Goal: Task Accomplishment & Management: Use online tool/utility

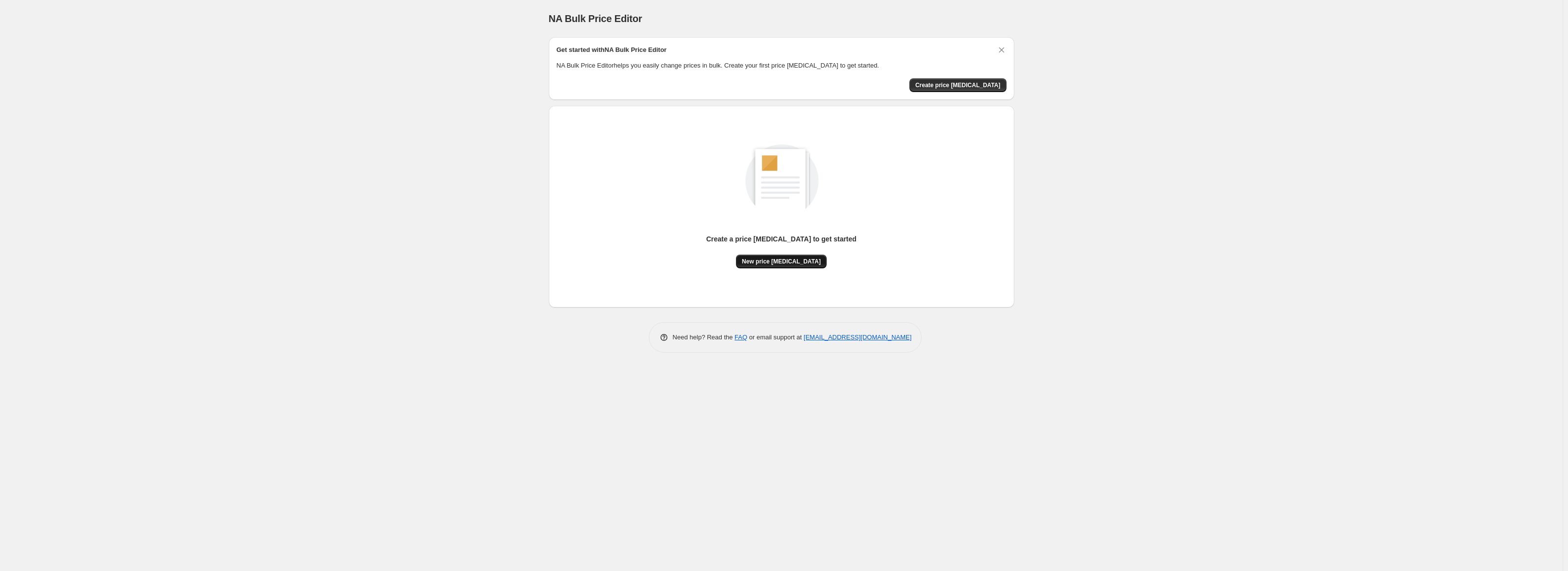
click at [779, 261] on span "New price change job" at bounding box center [781, 262] width 78 height 8
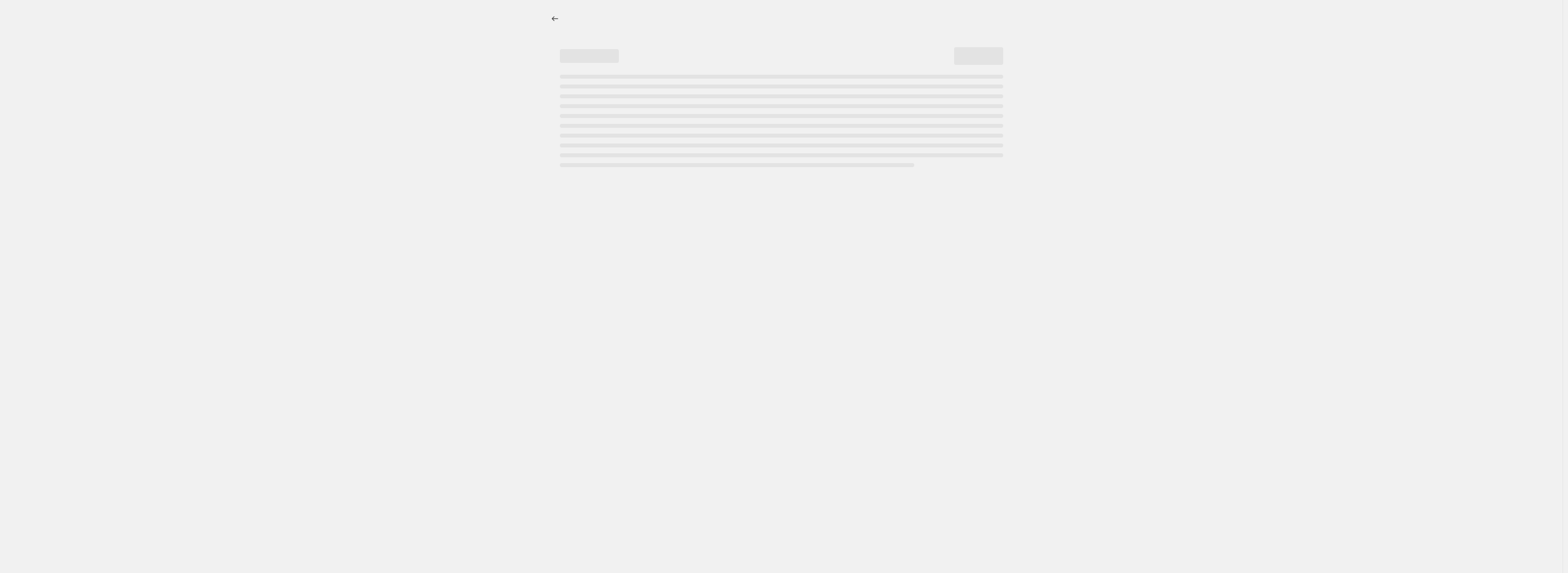
select select "percentage"
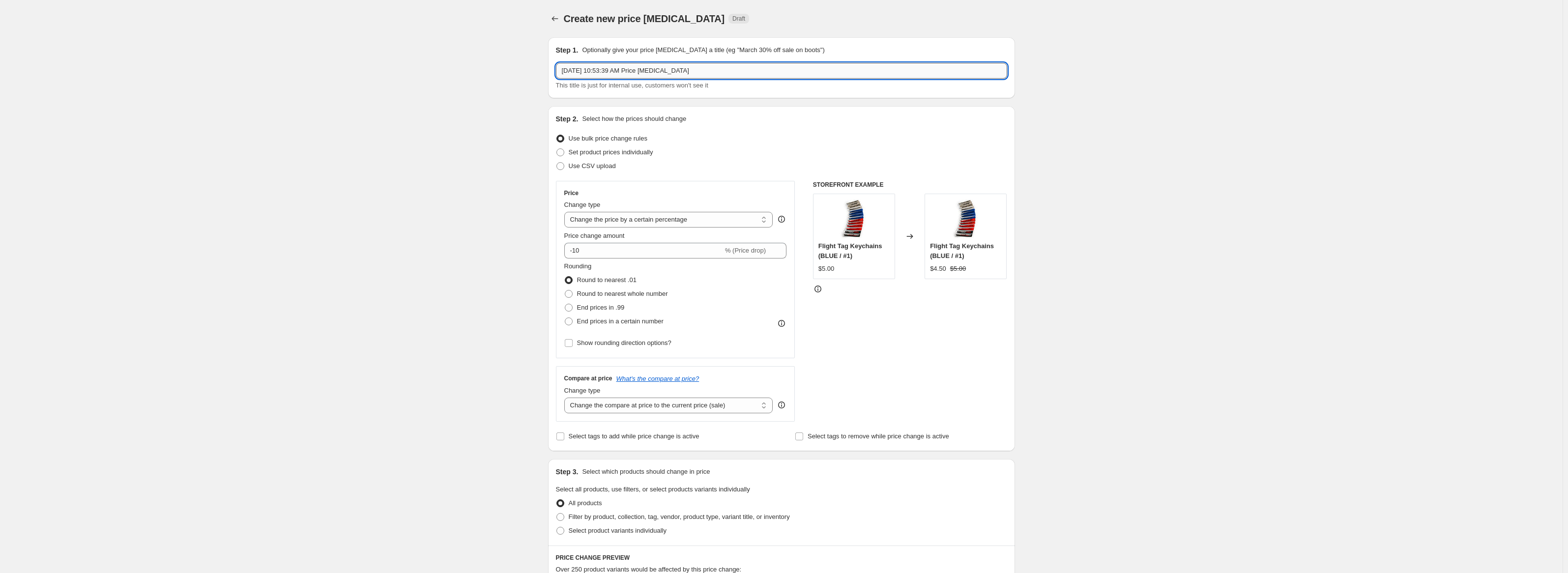
click at [639, 71] on input "Sep 26, 2025, 10:53:39 AM Price change job" at bounding box center [782, 71] width 451 height 15
type input "T-Shirts_$19.99_S-XL"
click at [651, 223] on select "Change the price to a certain amount Change the price by a certain amount Chang…" at bounding box center [668, 220] width 209 height 15
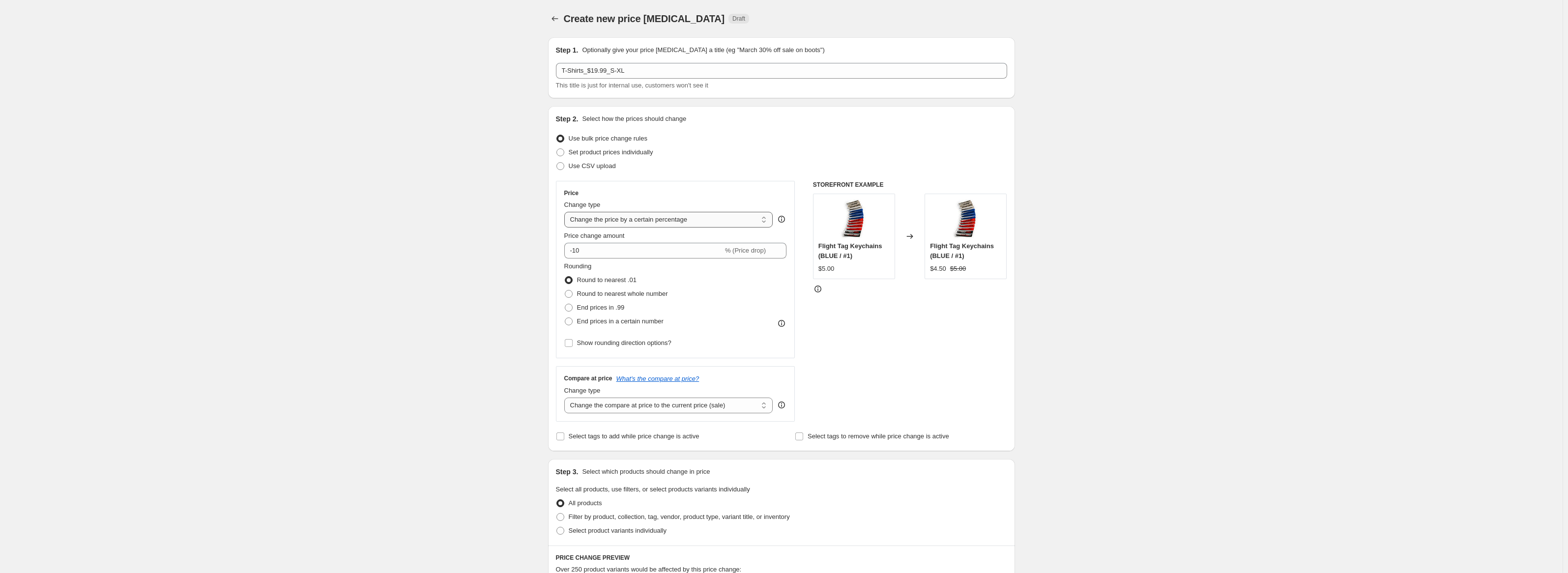
select select "to"
click at [566, 212] on select "Change the price to a certain amount Change the price by a certain amount Chang…" at bounding box center [668, 220] width 209 height 15
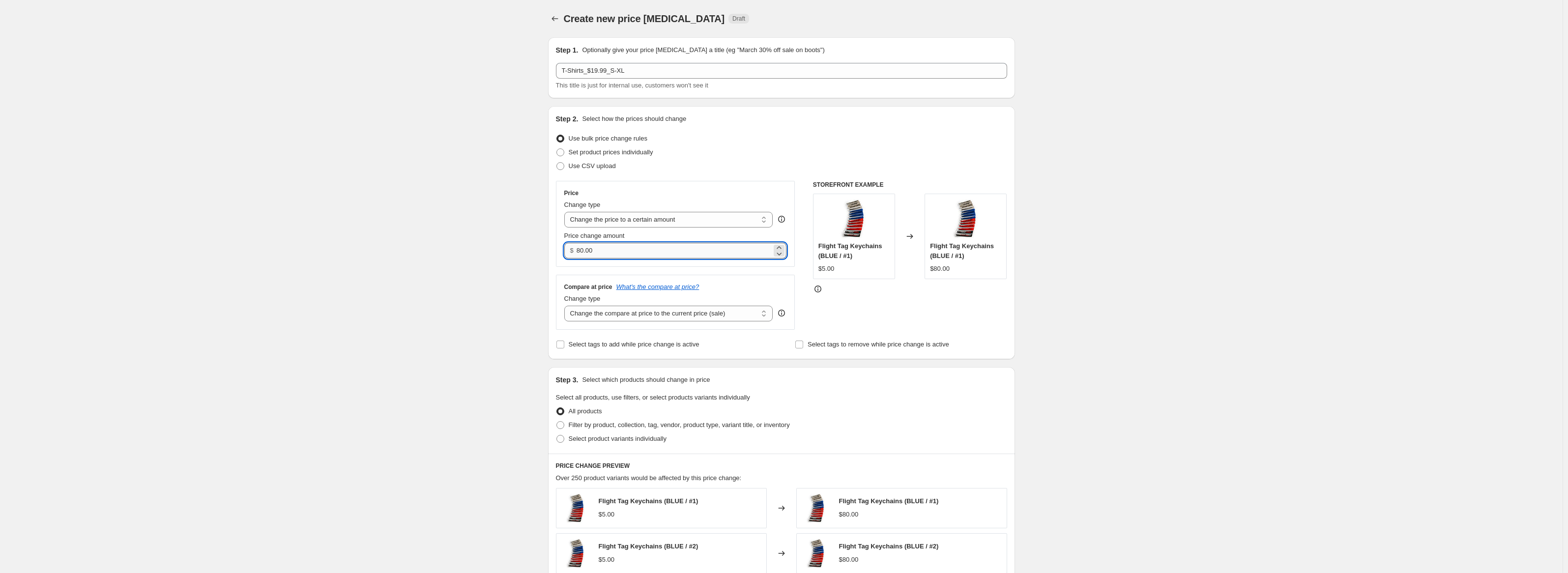
click at [622, 251] on input "80.00" at bounding box center [673, 251] width 195 height 15
type input "19.99"
click at [647, 310] on select "Change the compare at price to the current price (sale) Change the compare at p…" at bounding box center [668, 314] width 209 height 15
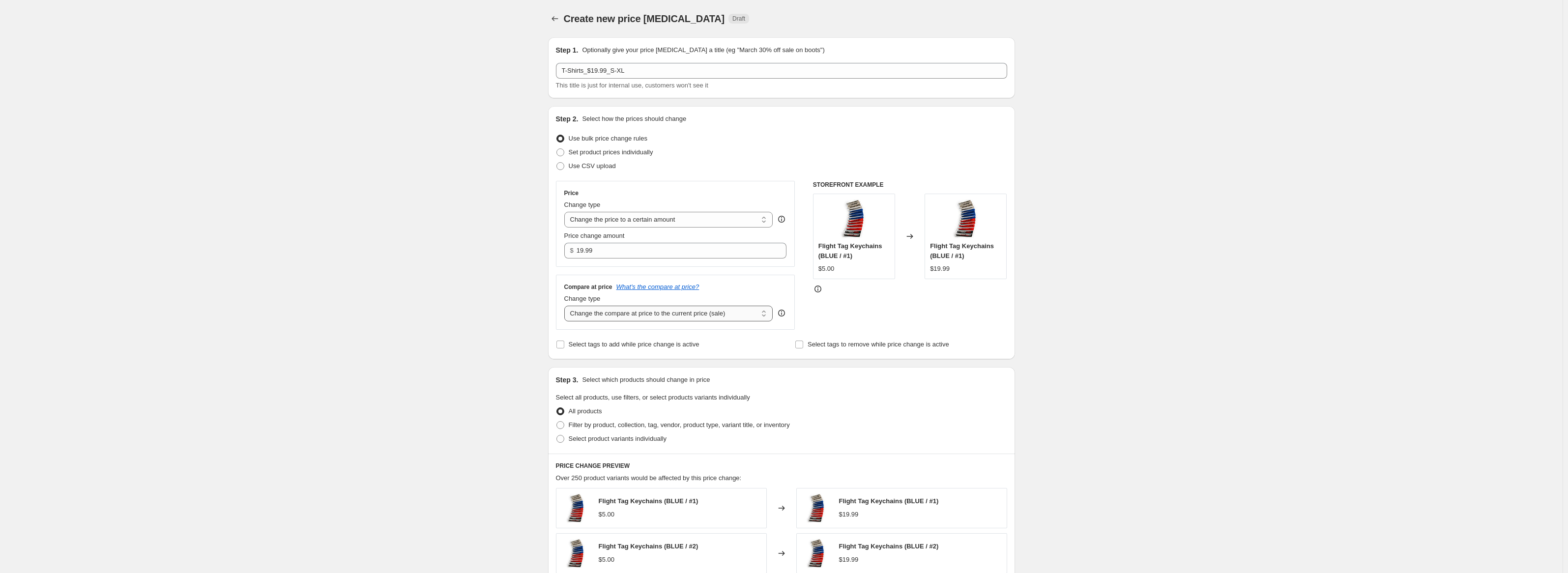
select select "to"
click at [566, 306] on select "Change the compare at price to the current price (sale) Change the compare at p…" at bounding box center [668, 314] width 209 height 15
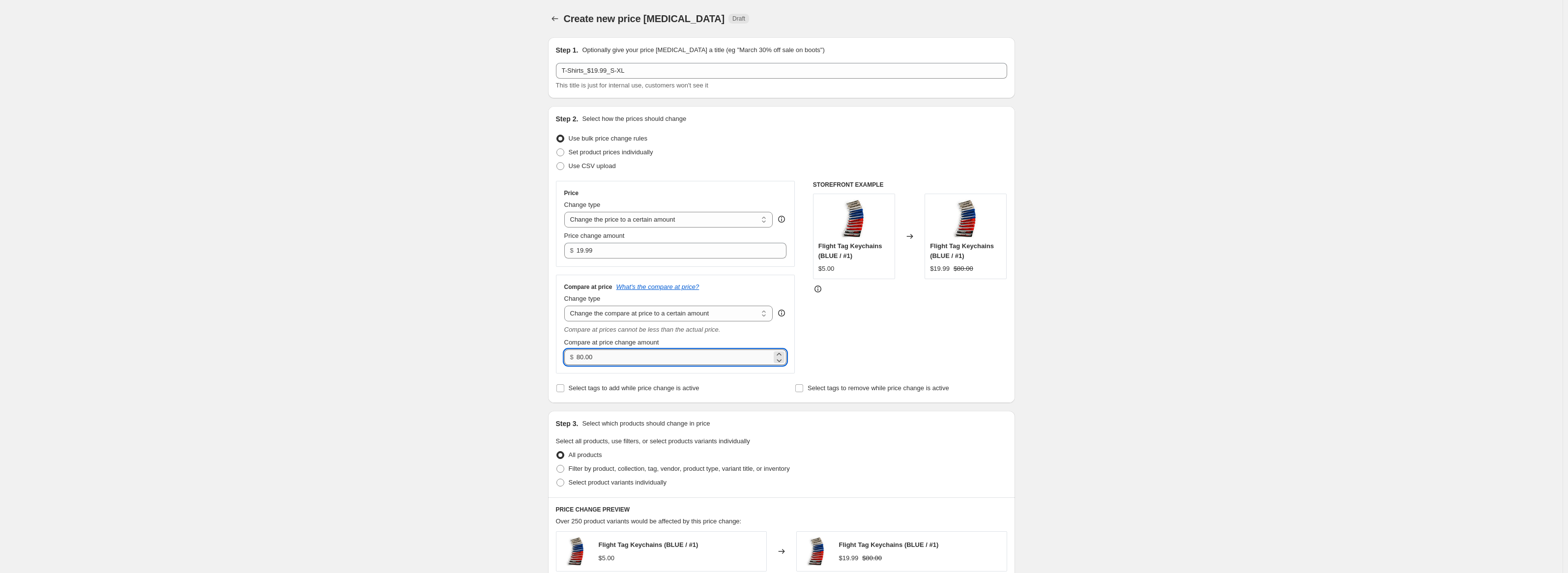
click at [637, 352] on input "80.00" at bounding box center [673, 357] width 195 height 15
type input "24.99"
click at [664, 372] on div "Compare at price What's the compare at price? Change type Change the compare at…" at bounding box center [676, 323] width 240 height 99
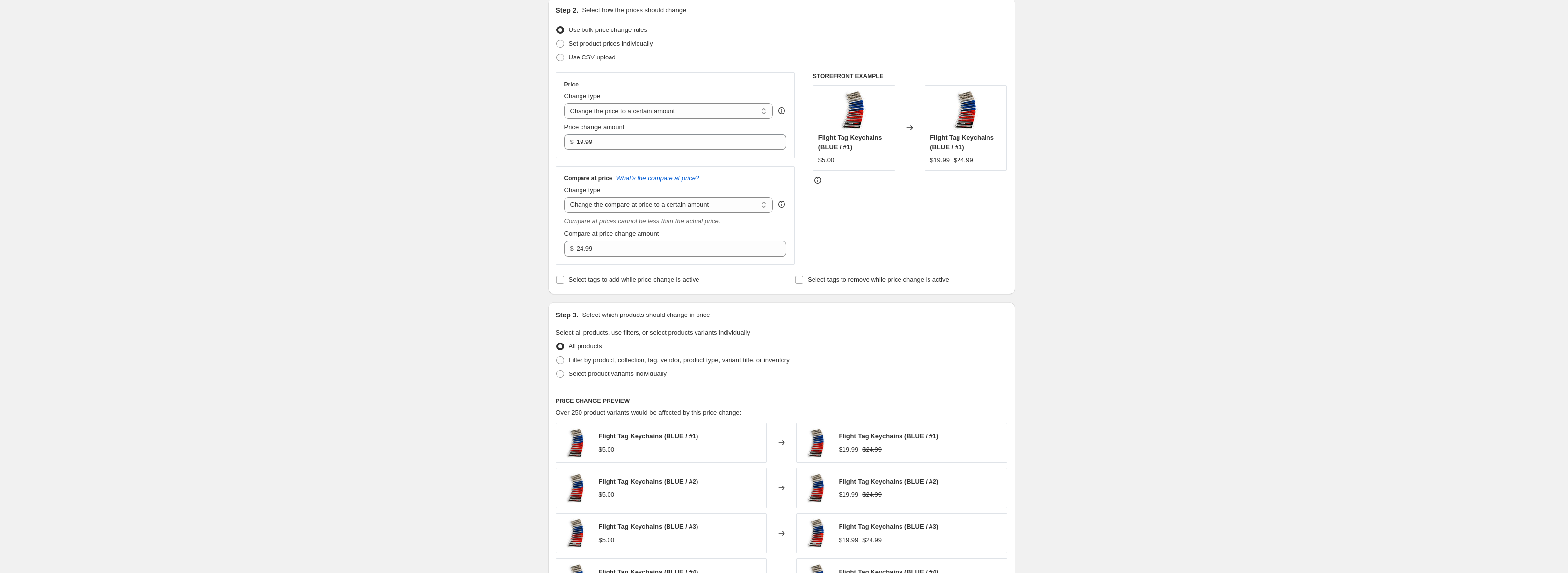
scroll to position [148, 0]
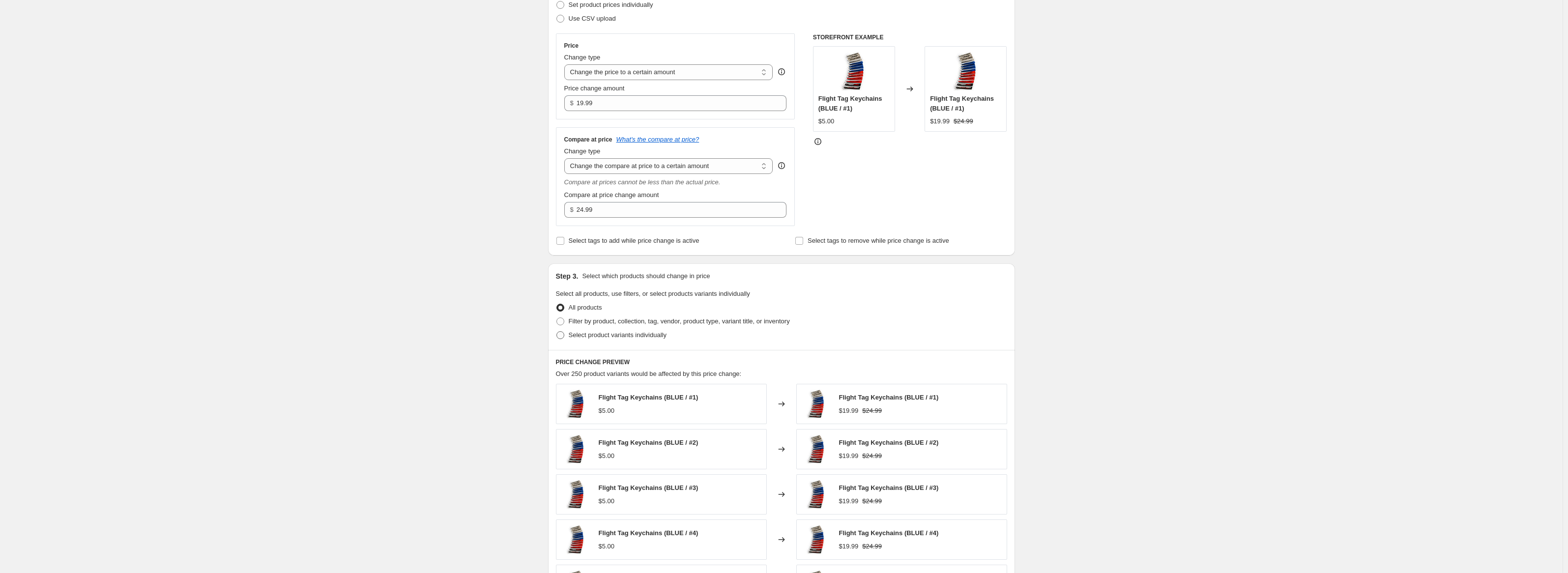
click at [560, 338] on span at bounding box center [560, 335] width 8 height 8
click at [557, 332] on input "Select product variants individually" at bounding box center [556, 331] width 1 height 1
radio input "true"
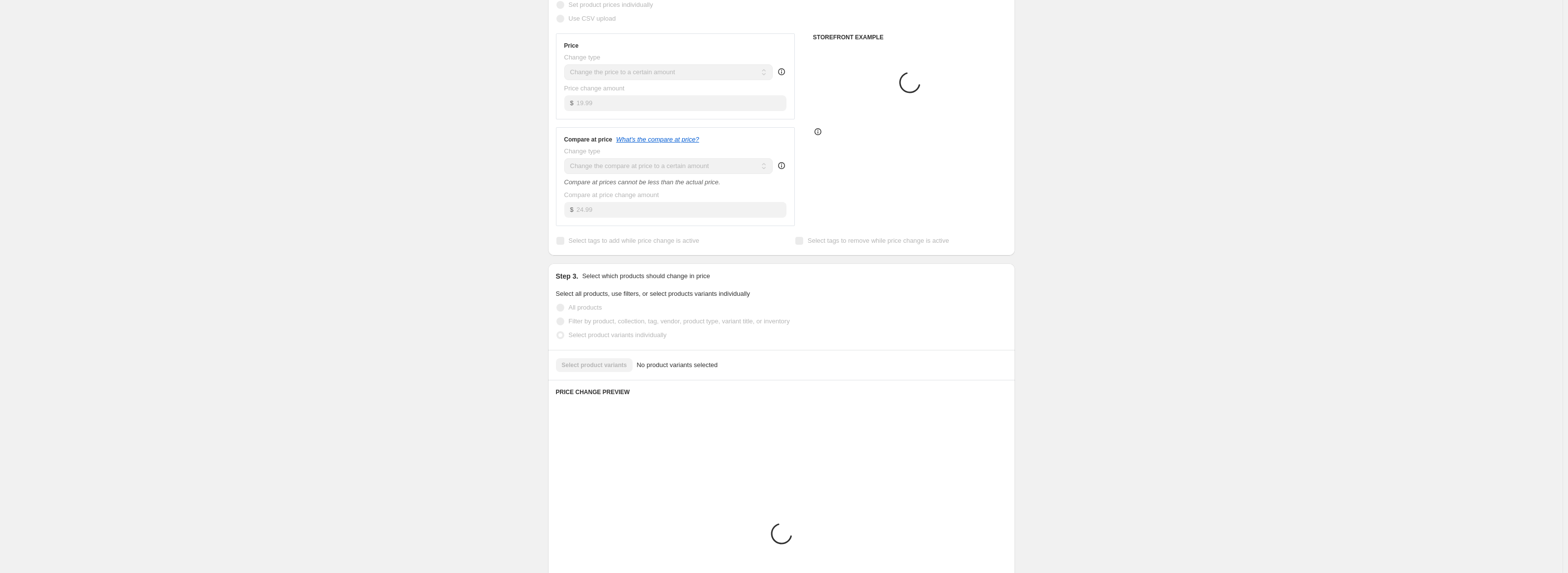
scroll to position [144, 0]
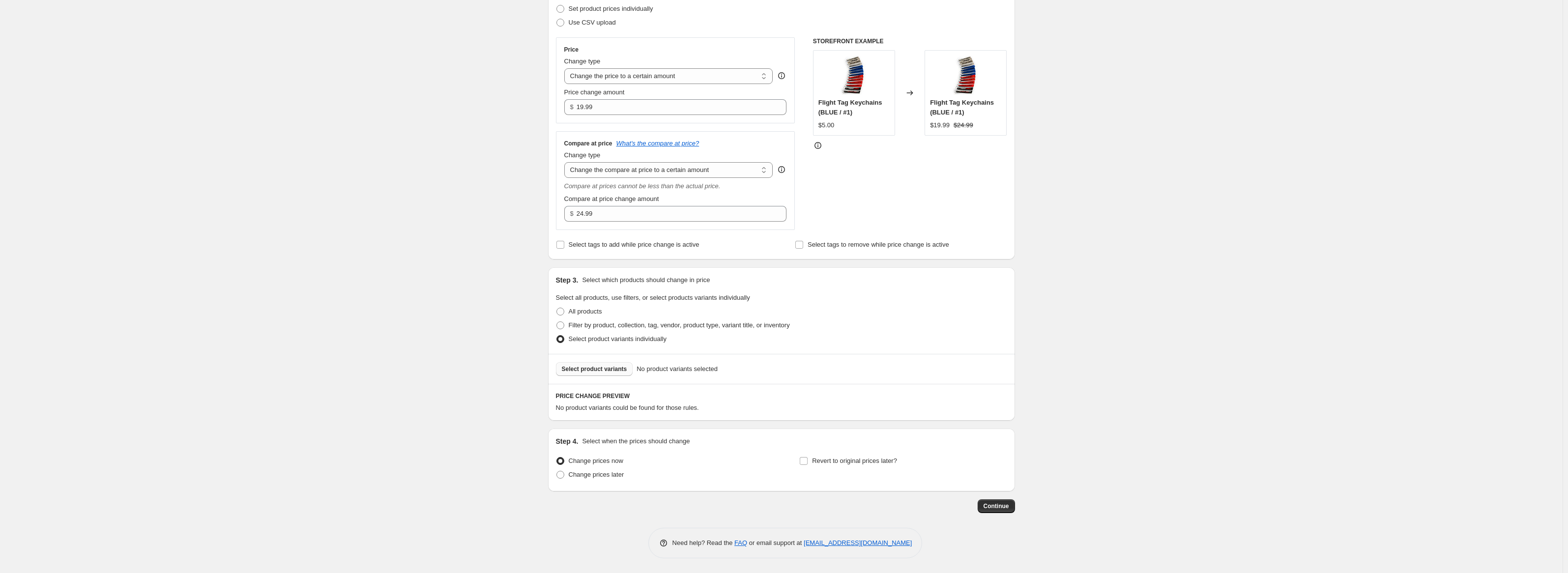
click at [570, 370] on span "Select product variants" at bounding box center [595, 370] width 65 height 8
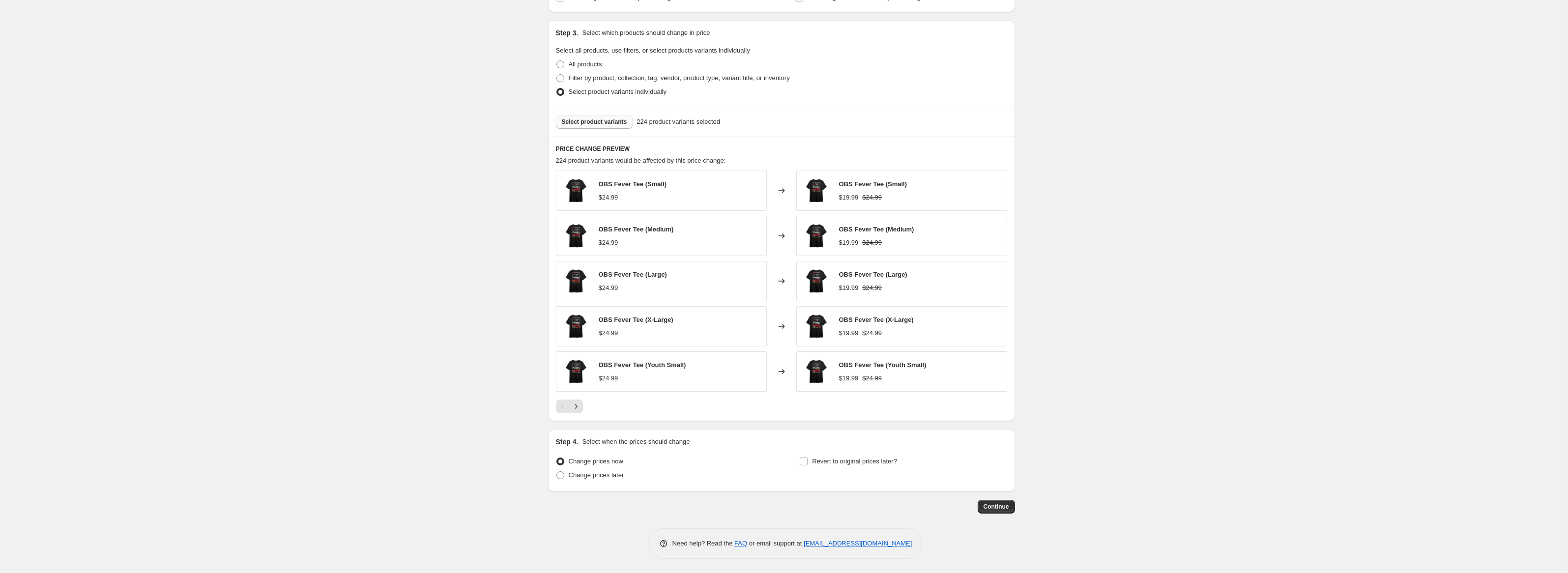
scroll to position [392, 0]
click at [994, 505] on span "Continue" at bounding box center [995, 507] width 26 height 8
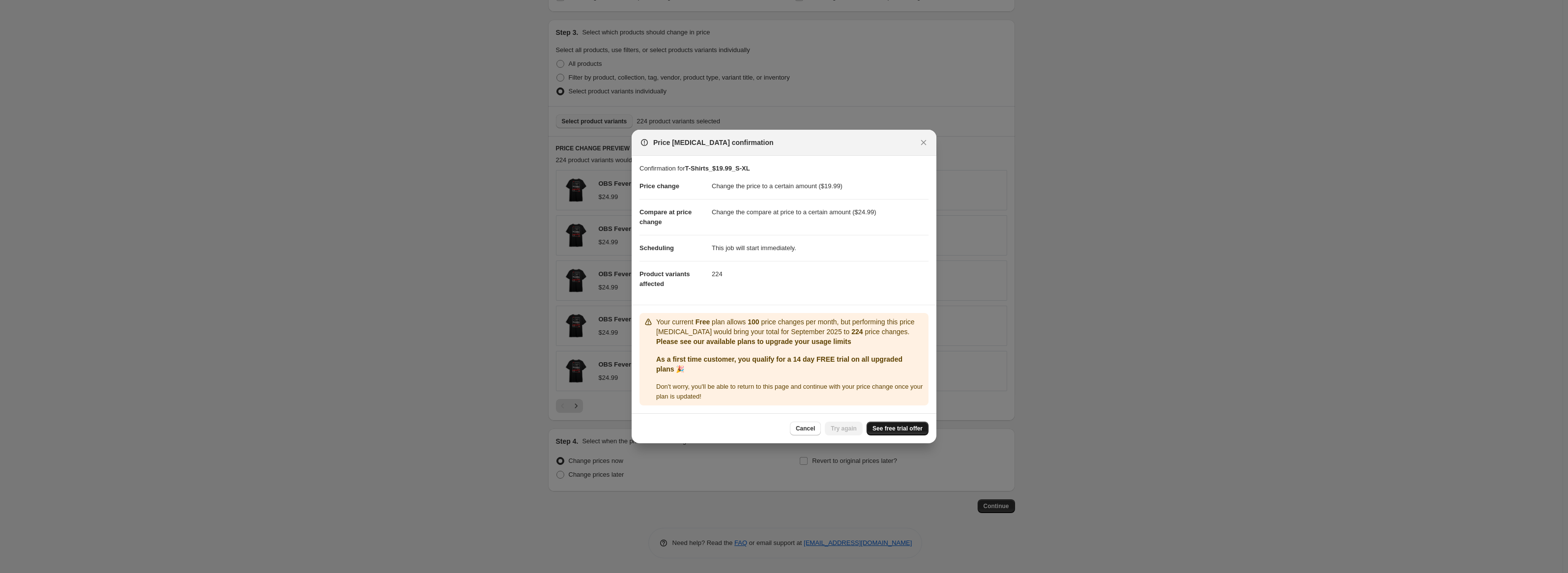
click at [891, 432] on span "See free trial offer" at bounding box center [898, 429] width 50 height 8
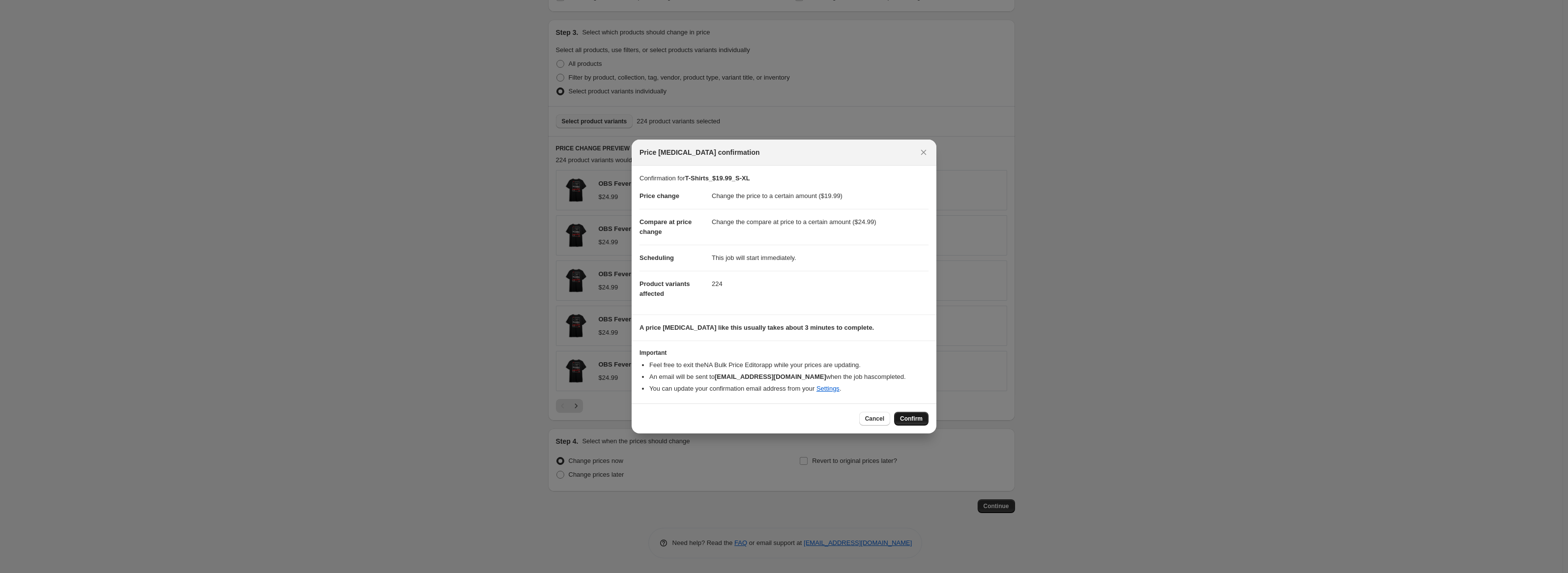
click at [908, 418] on span "Confirm" at bounding box center [911, 418] width 23 height 8
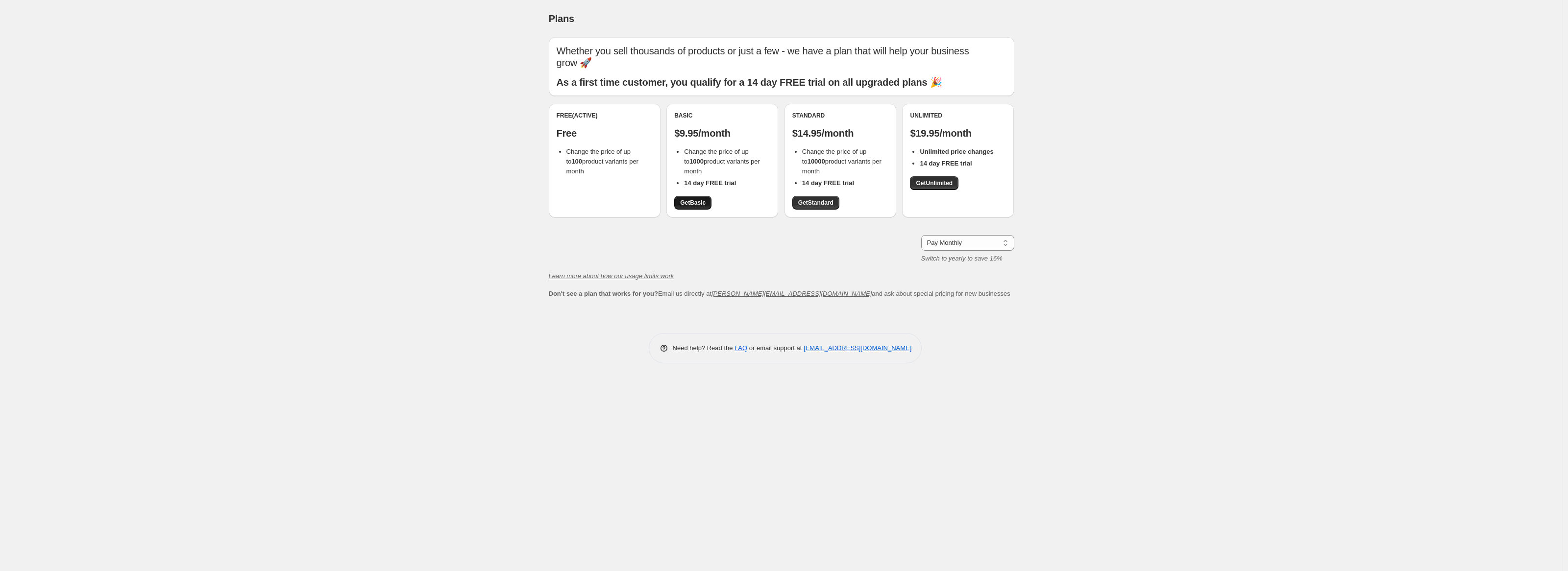
click at [690, 203] on span "Get Basic" at bounding box center [692, 203] width 26 height 8
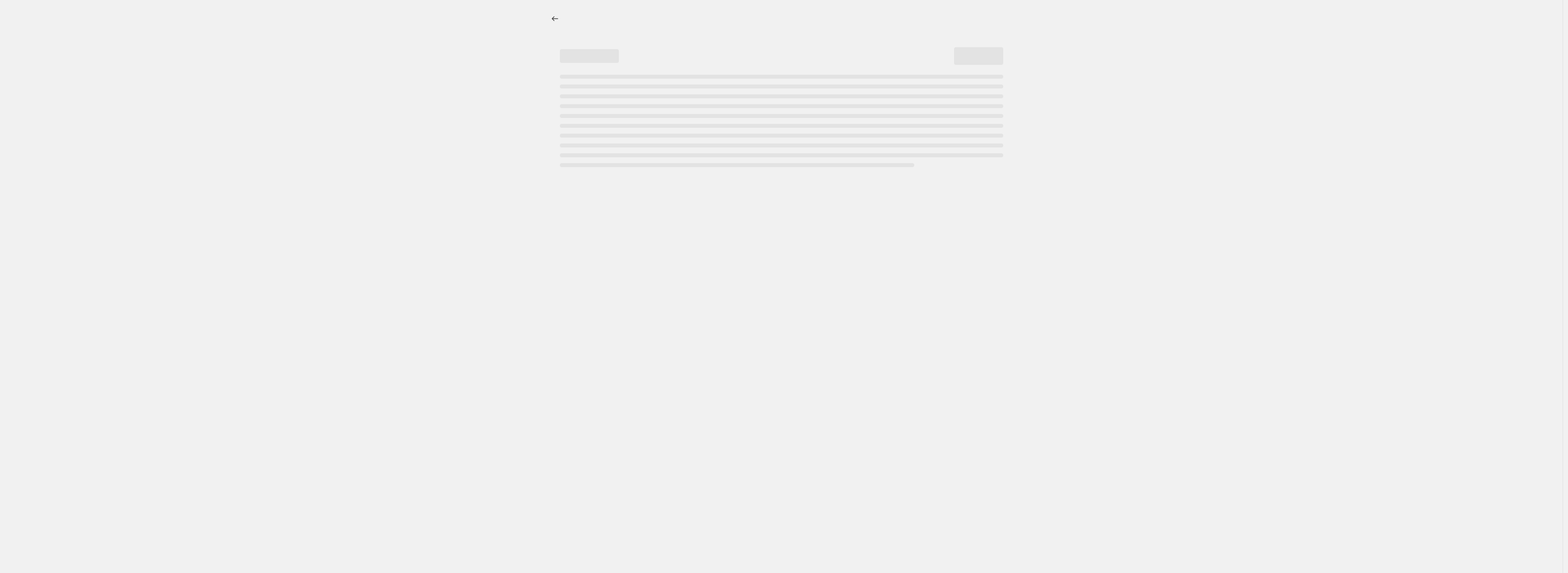
select select "to"
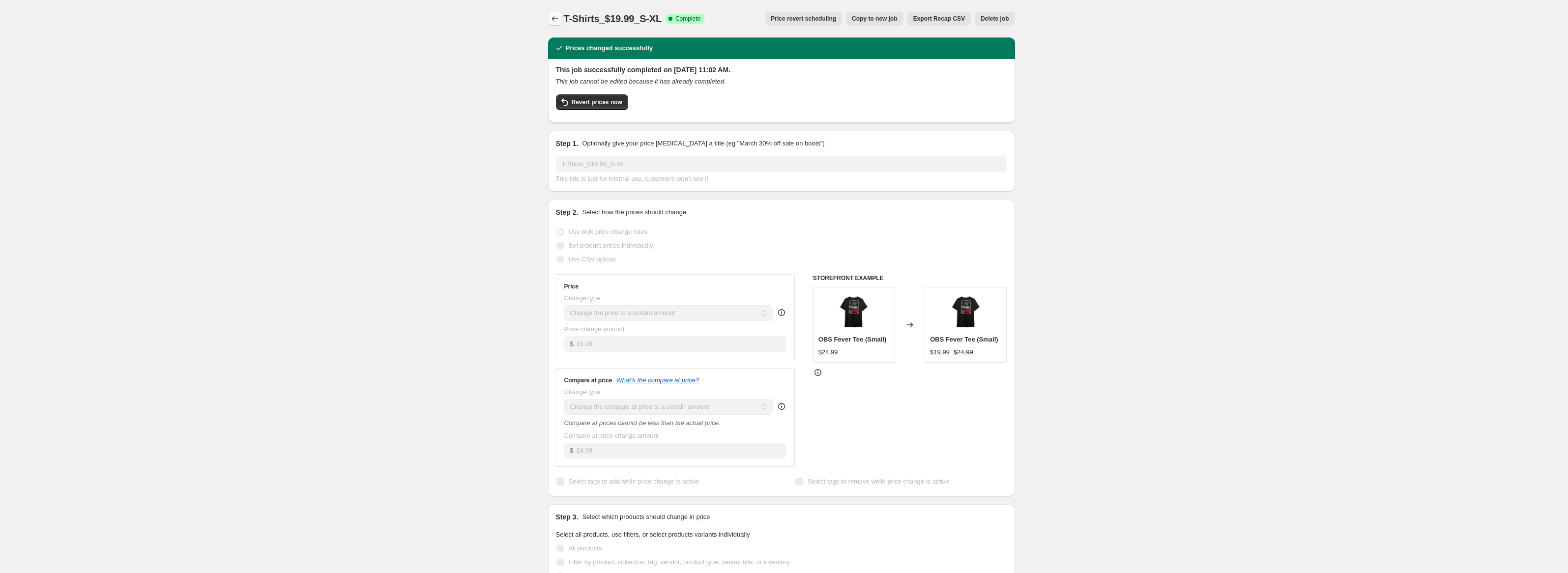
click at [554, 18] on icon "Price change jobs" at bounding box center [554, 18] width 7 height 5
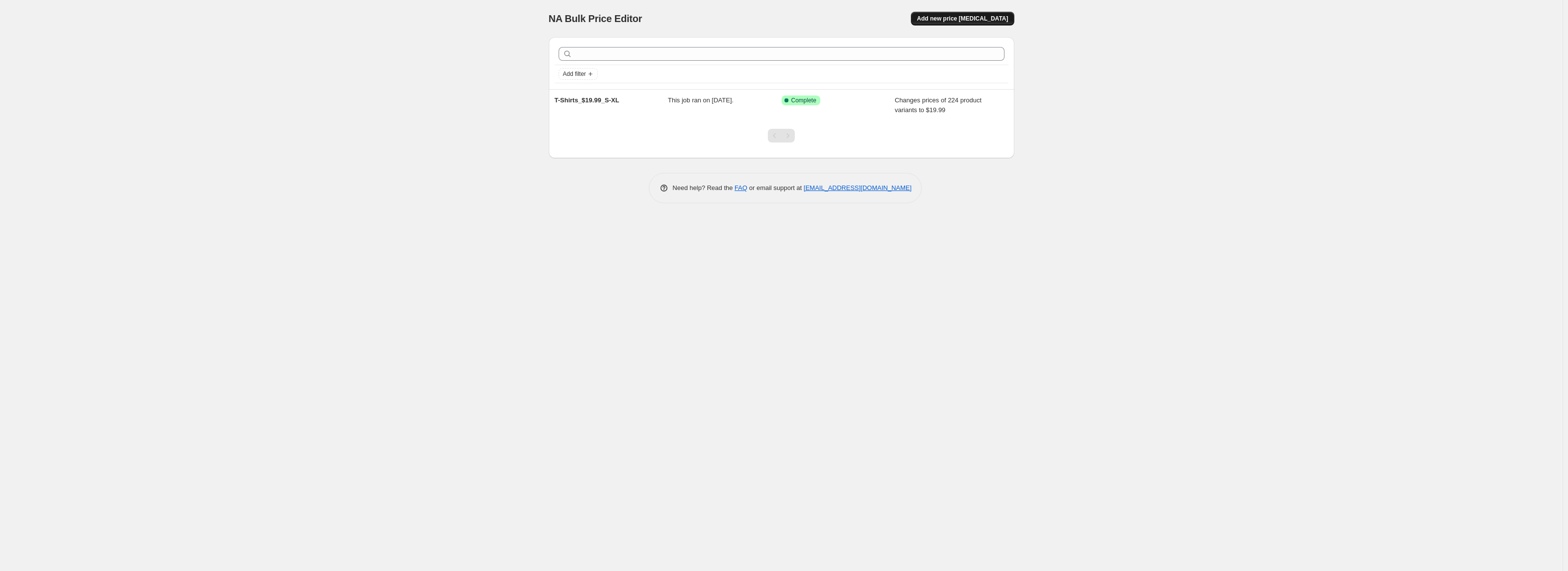
click at [985, 20] on span "Add new price [MEDICAL_DATA]" at bounding box center [962, 18] width 91 height 8
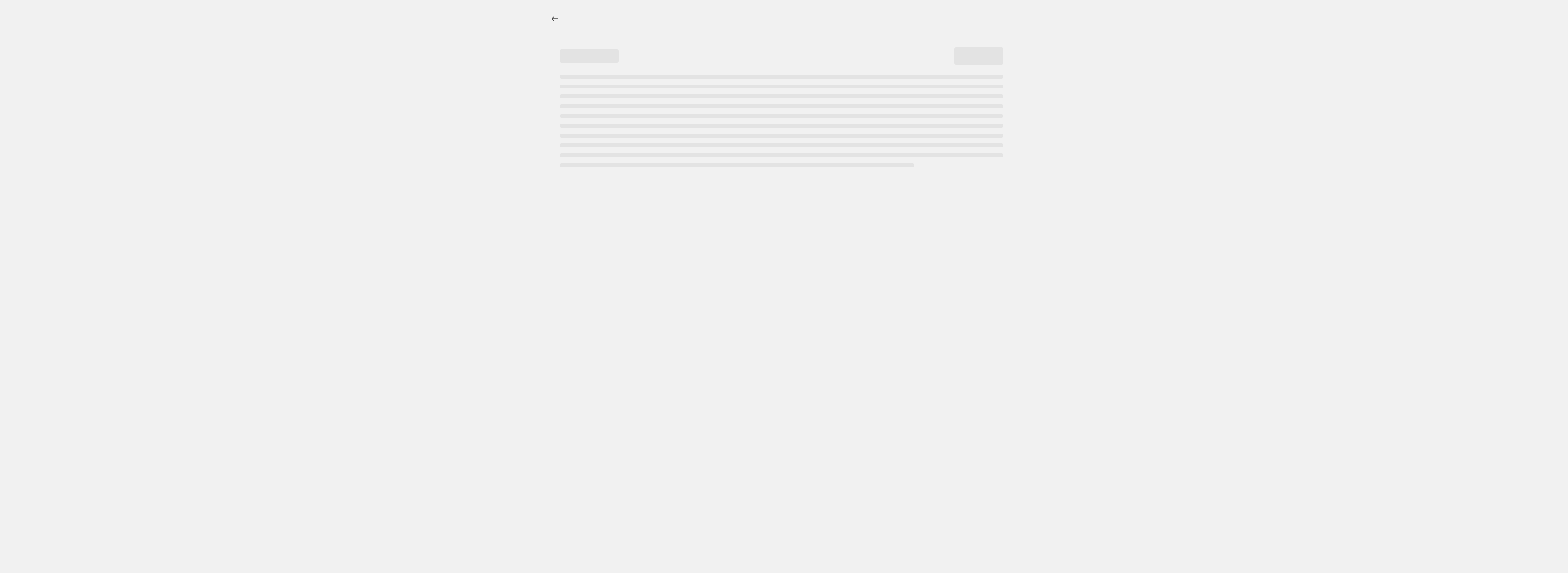
select select "percentage"
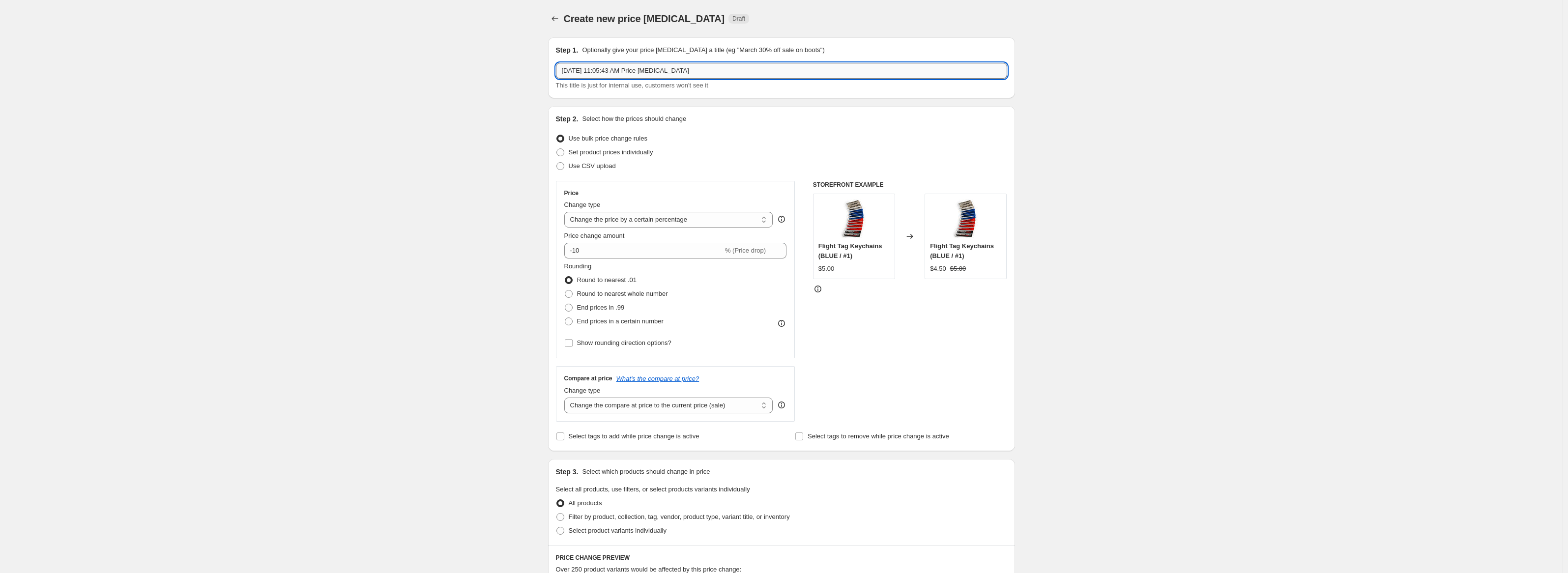
click at [632, 68] on input "[DATE] 11:05:43 AM Price [MEDICAL_DATA]" at bounding box center [782, 71] width 451 height 15
type input "T-Shirts _$21.99_2XL"
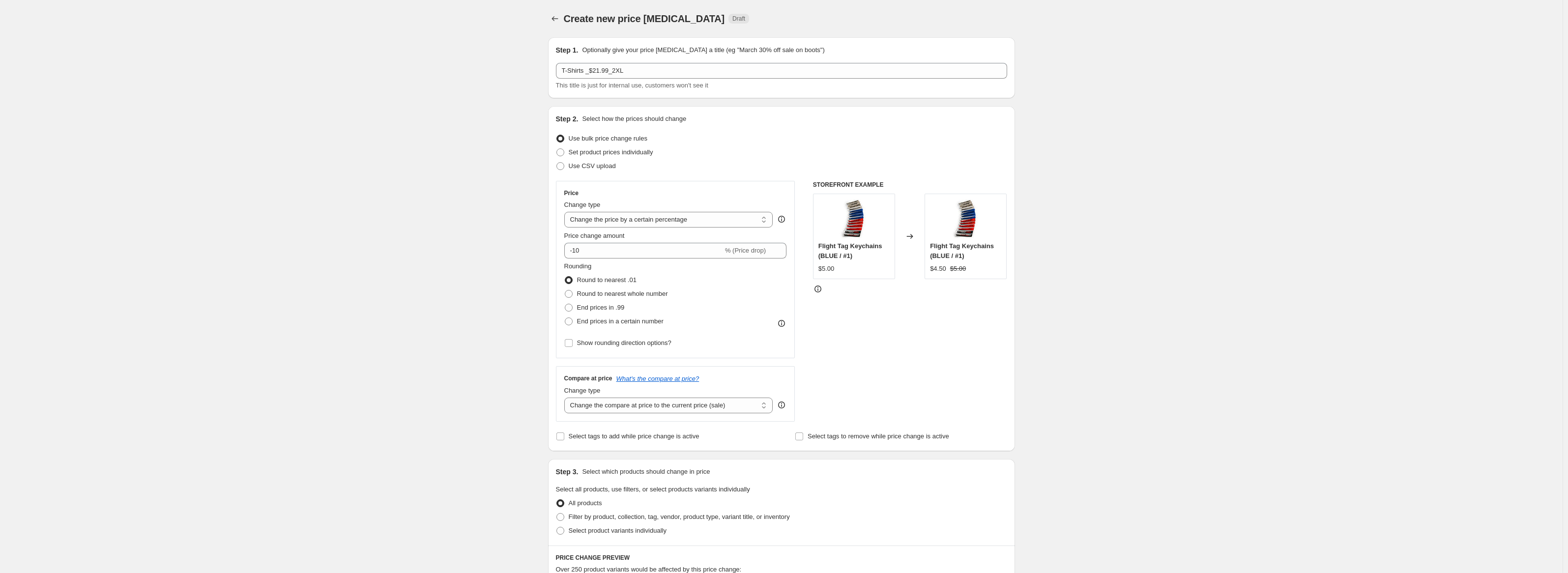
click at [512, 132] on div "Create new price [MEDICAL_DATA]. This page is ready Create new price [MEDICAL_D…" at bounding box center [781, 491] width 1562 height 983
click at [623, 215] on select "Change the price to a certain amount Change the price by a certain amount Chang…" at bounding box center [668, 220] width 209 height 15
select select "to"
click at [566, 212] on select "Change the price to a certain amount Change the price by a certain amount Chang…" at bounding box center [668, 220] width 209 height 15
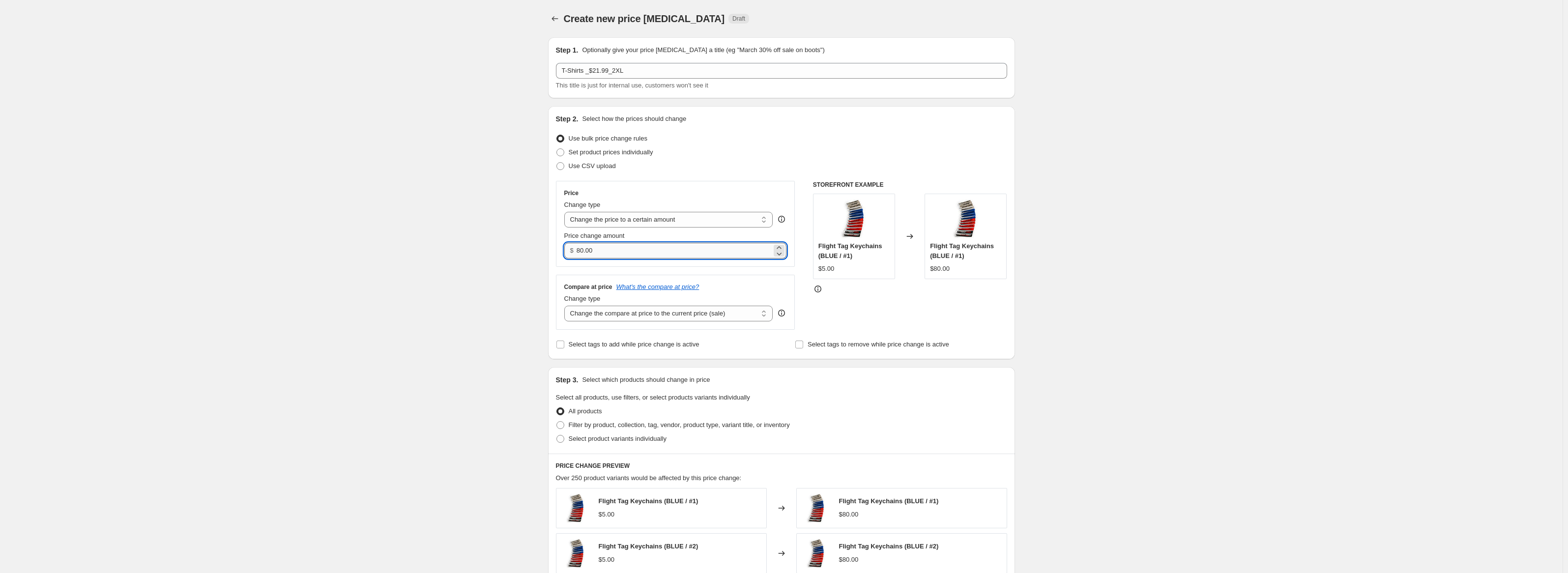
click at [627, 246] on input "80.00" at bounding box center [673, 251] width 195 height 15
click at [621, 252] on input "80.00" at bounding box center [673, 251] width 195 height 15
type input "21.99"
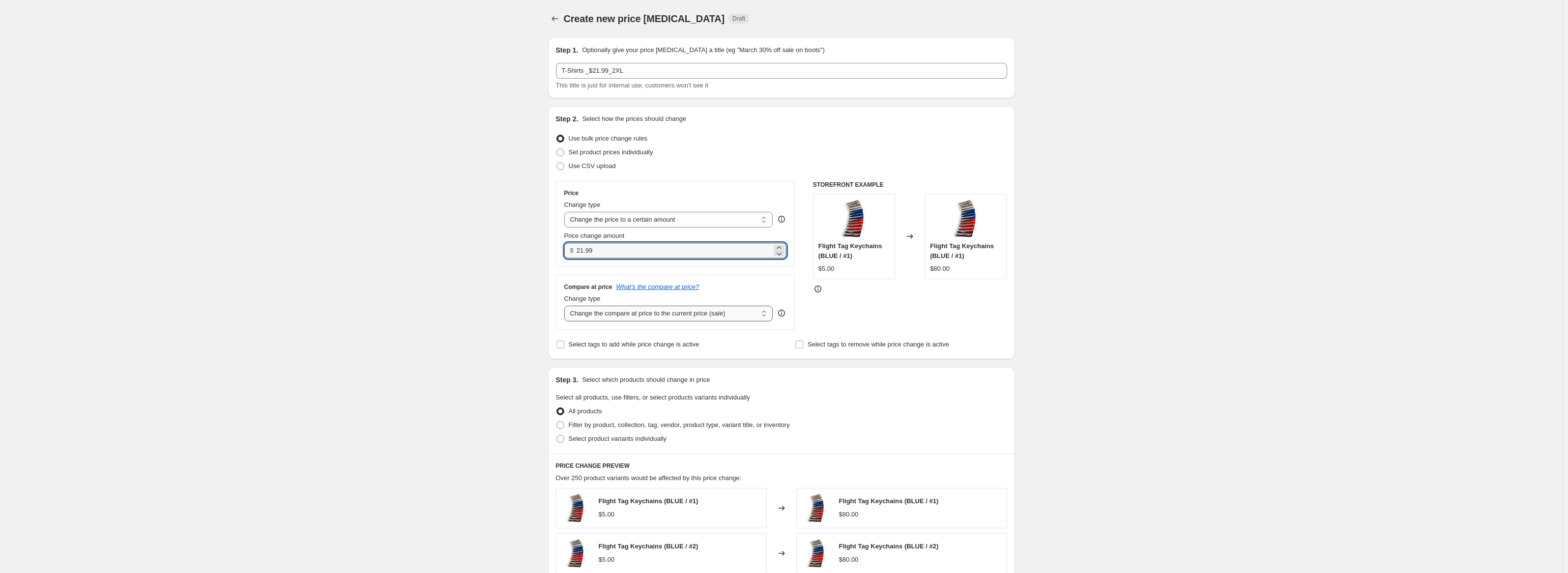
click at [583, 313] on select "Change the compare at price to the current price (sale) Change the compare at p…" at bounding box center [668, 314] width 209 height 15
select select "to"
click at [566, 306] on select "Change the compare at price to the current price (sale) Change the compare at p…" at bounding box center [668, 314] width 209 height 15
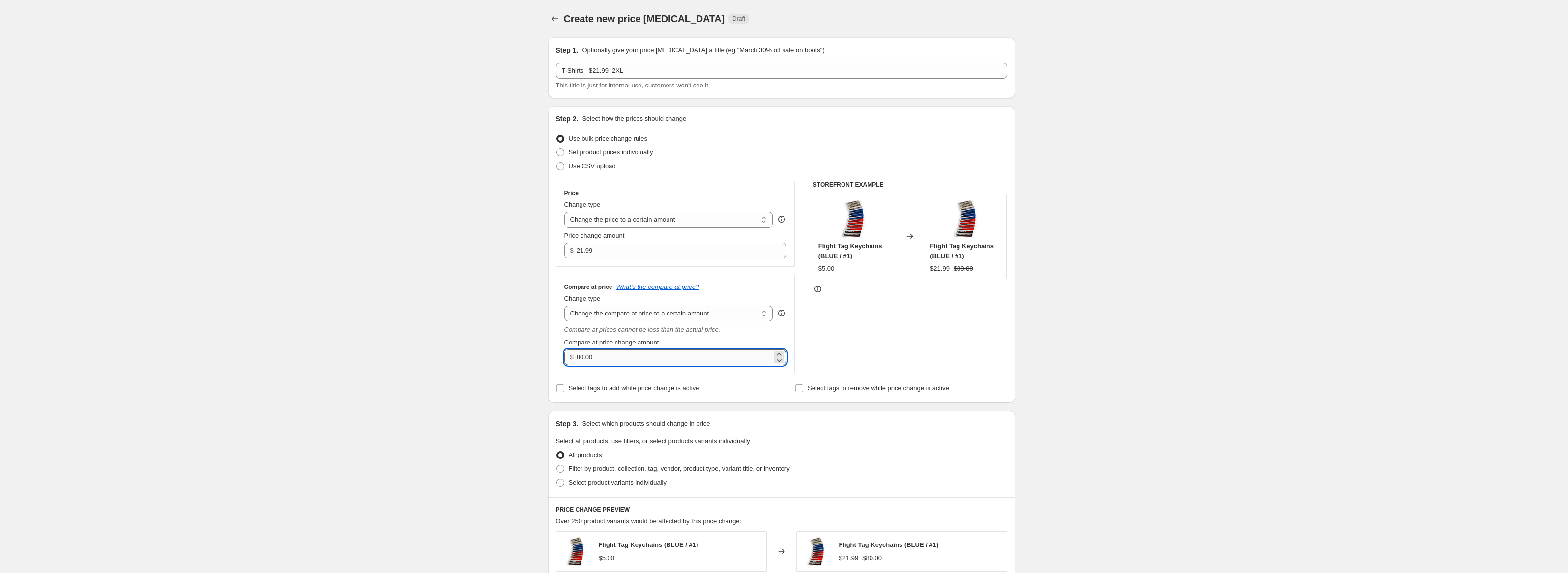
click at [605, 355] on input "80.00" at bounding box center [673, 357] width 195 height 15
type input "26.99"
click at [528, 366] on div "Create new price [MEDICAL_DATA]. This page is ready Create new price [MEDICAL_D…" at bounding box center [781, 467] width 1562 height 935
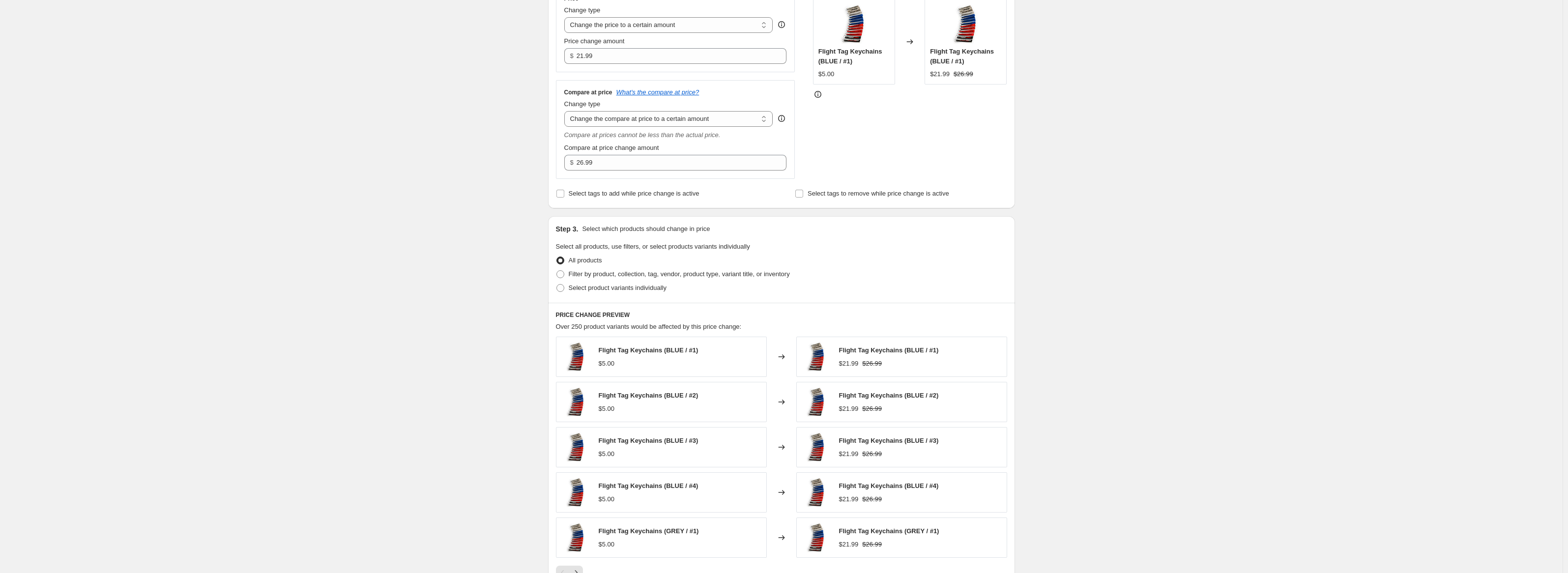
scroll to position [197, 0]
click at [559, 286] on span at bounding box center [560, 286] width 8 height 8
click at [557, 283] on input "Select product variants individually" at bounding box center [556, 282] width 1 height 1
radio input "true"
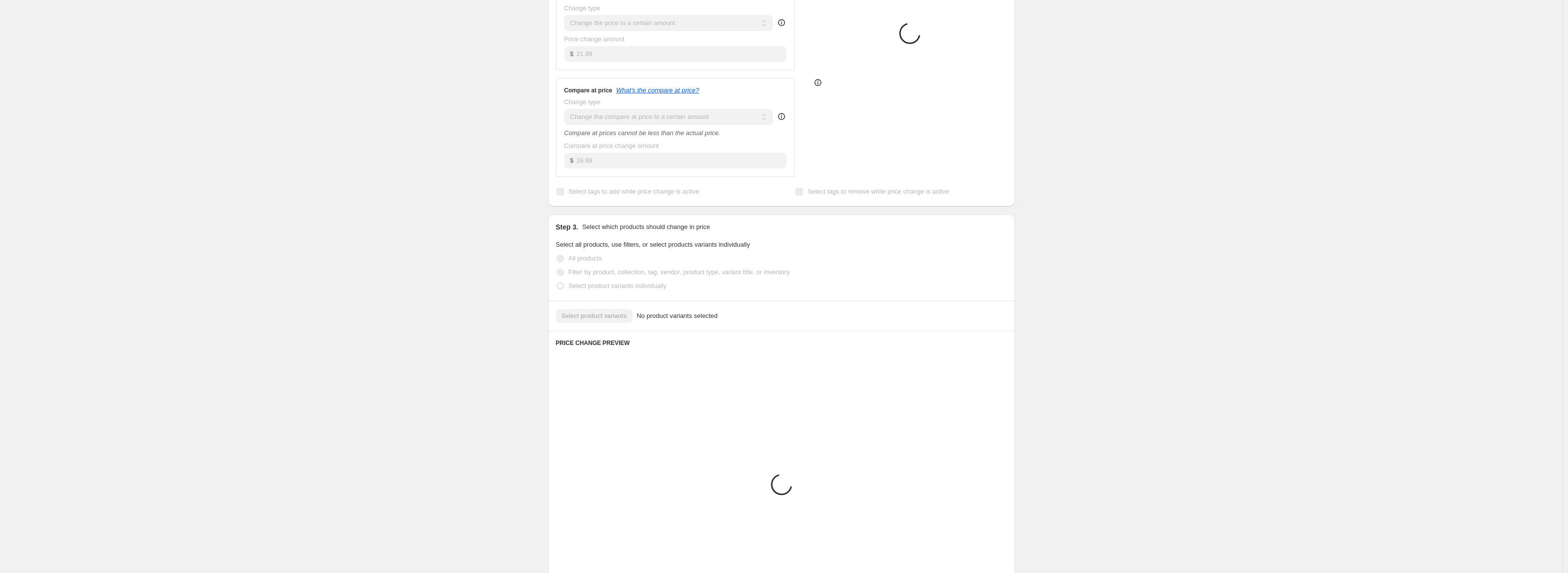
scroll to position [144, 0]
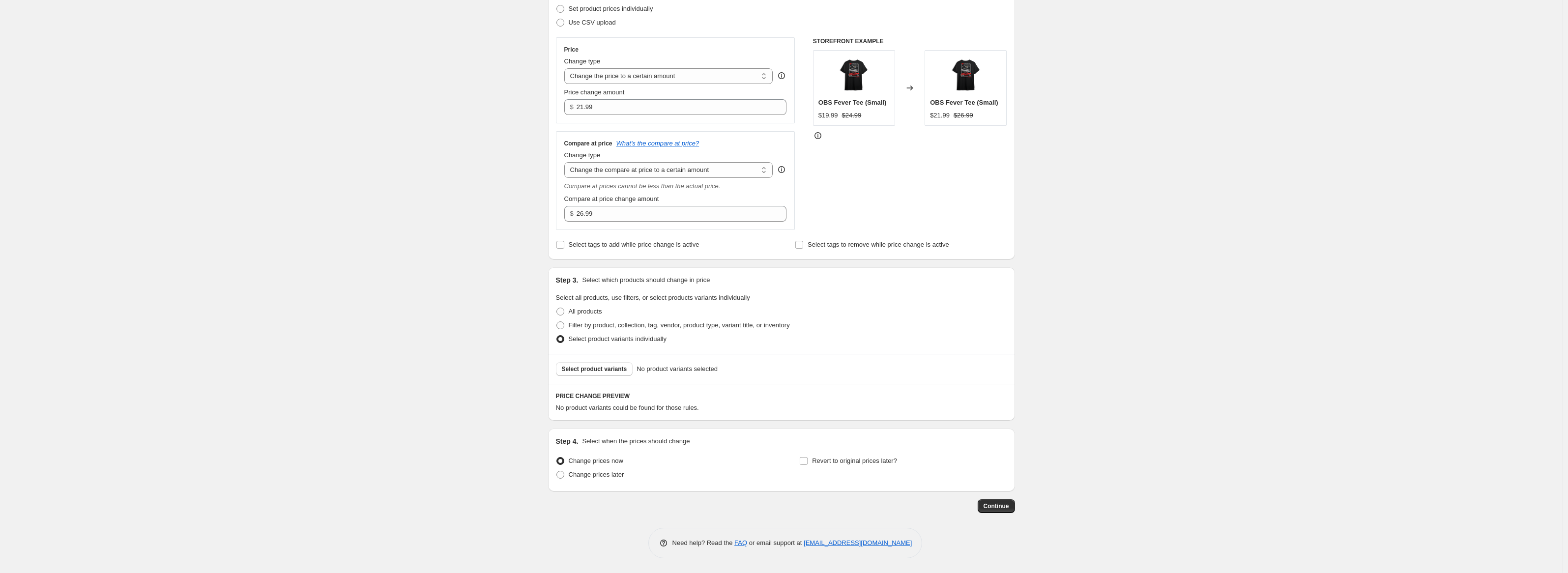
click at [401, 221] on div "Create new price [MEDICAL_DATA]. This page is ready Create new price [MEDICAL_D…" at bounding box center [781, 214] width 1562 height 717
click at [592, 371] on span "Select product variants" at bounding box center [595, 370] width 65 height 8
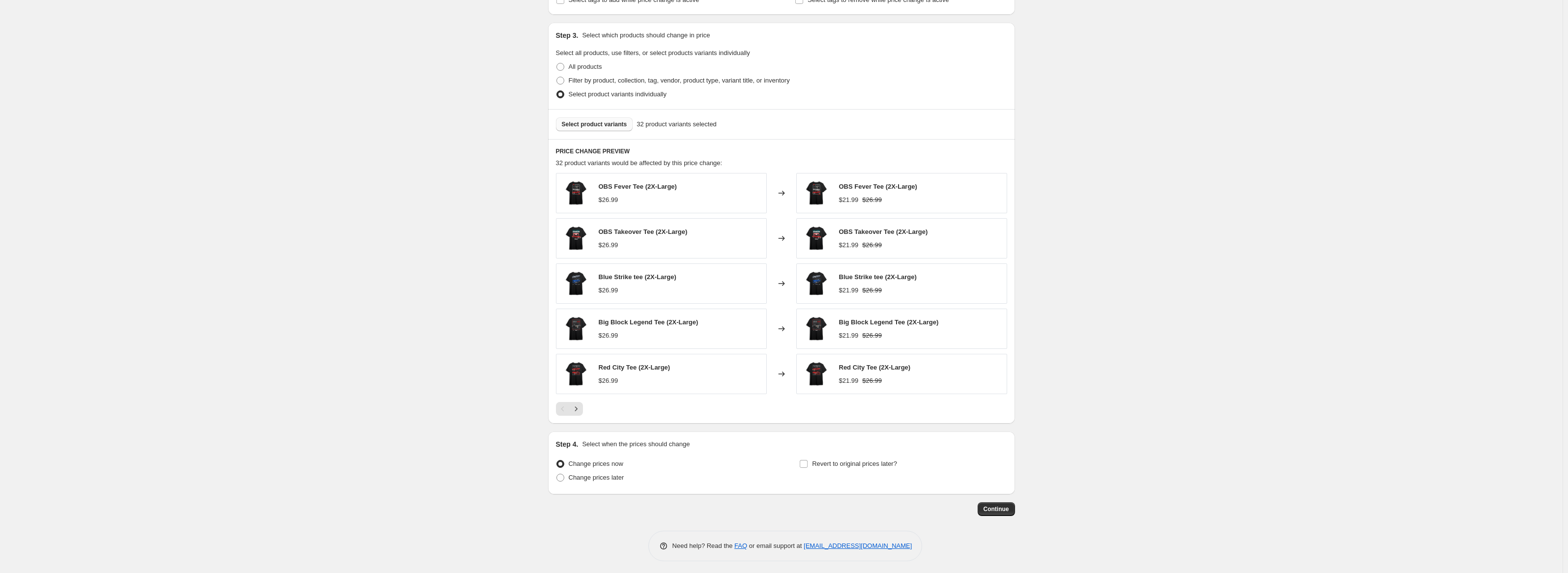
scroll to position [392, 0]
click at [1005, 507] on span "Continue" at bounding box center [995, 507] width 26 height 8
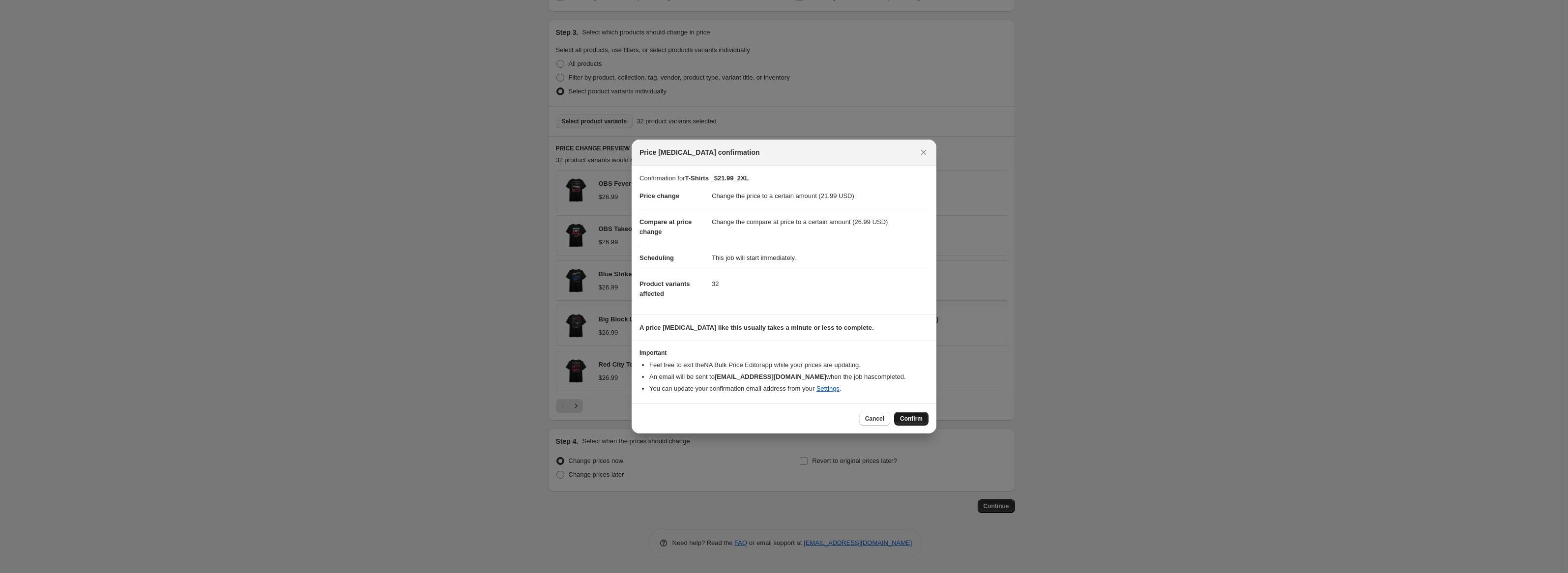
click at [906, 416] on span "Confirm" at bounding box center [911, 418] width 23 height 8
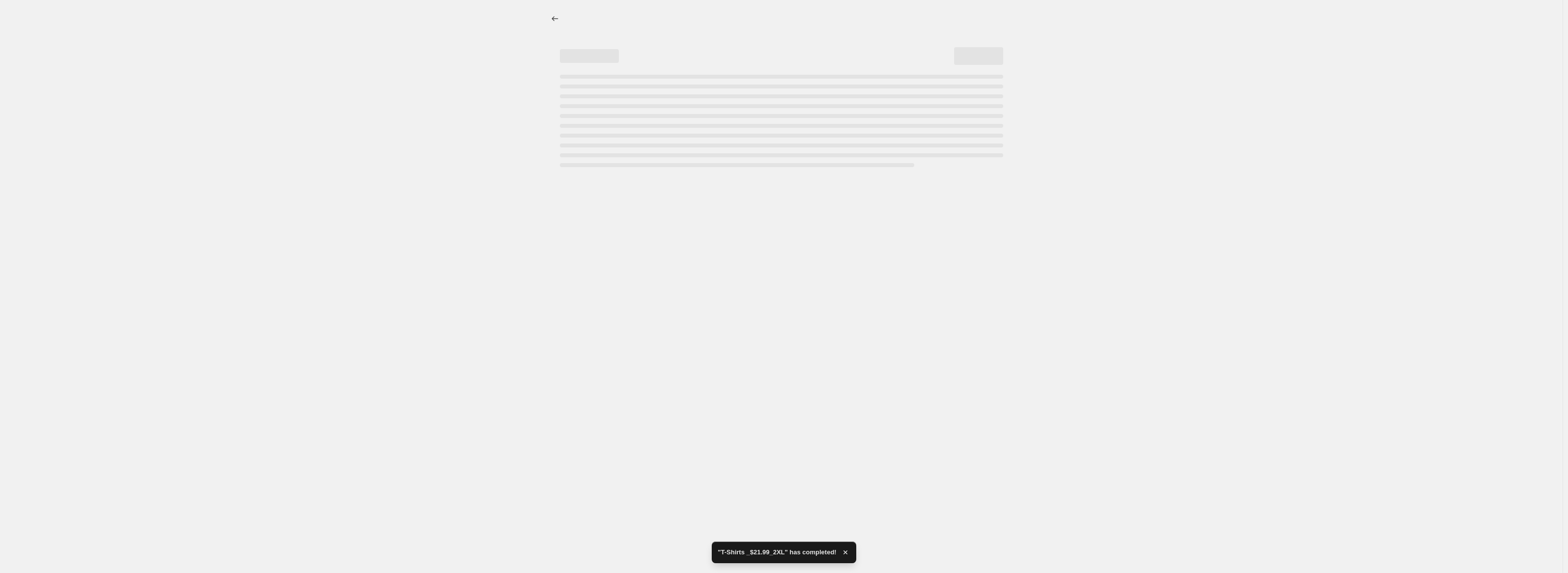
select select "to"
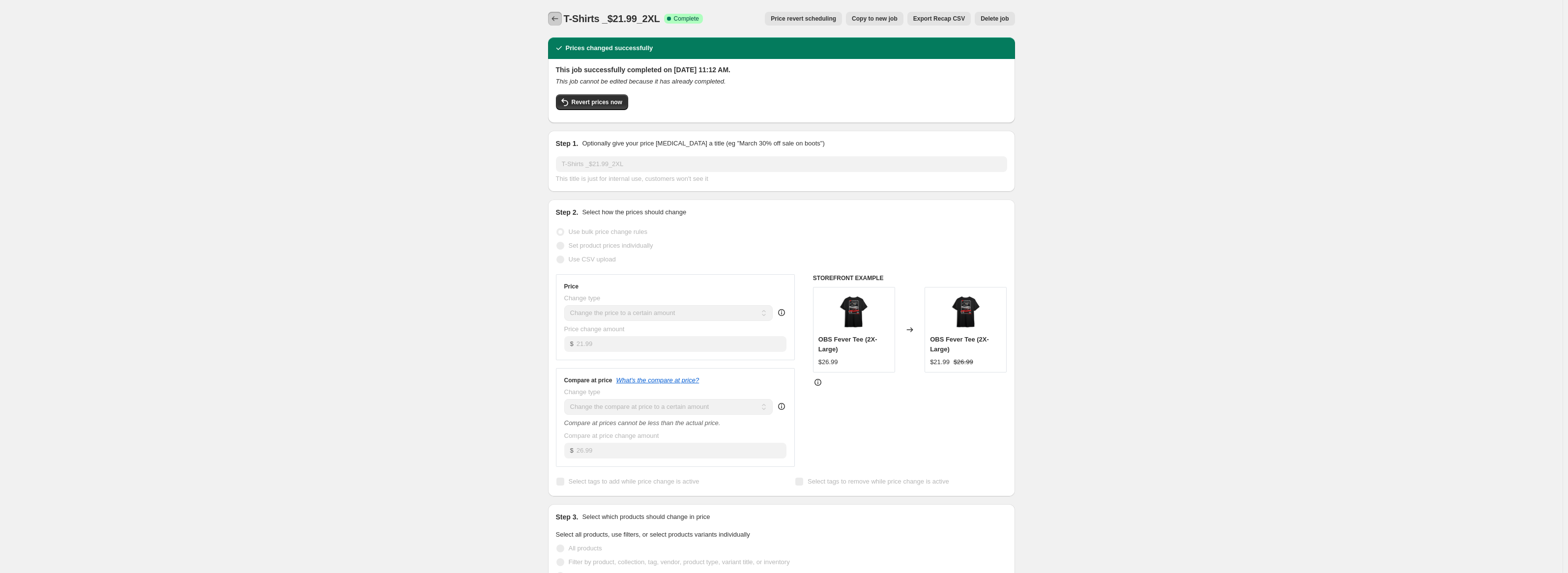
click at [551, 15] on button "Price change jobs" at bounding box center [554, 18] width 13 height 13
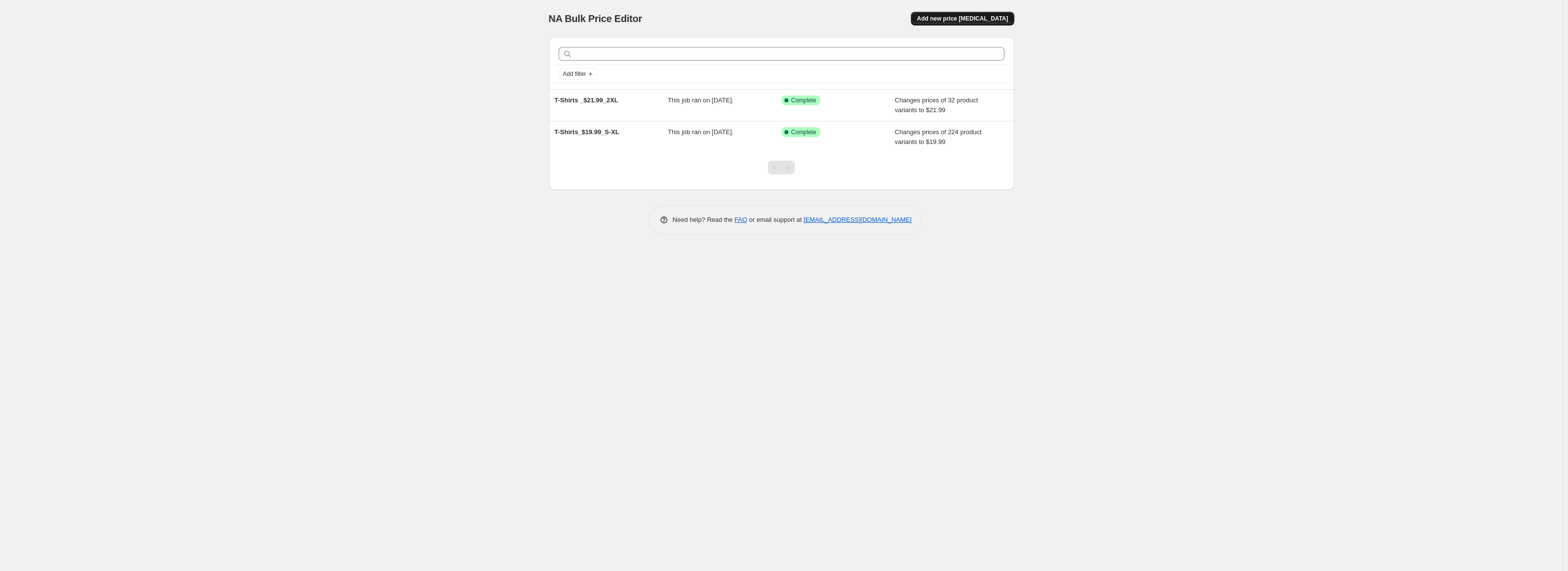
click at [938, 16] on span "Add new price [MEDICAL_DATA]" at bounding box center [962, 18] width 91 height 8
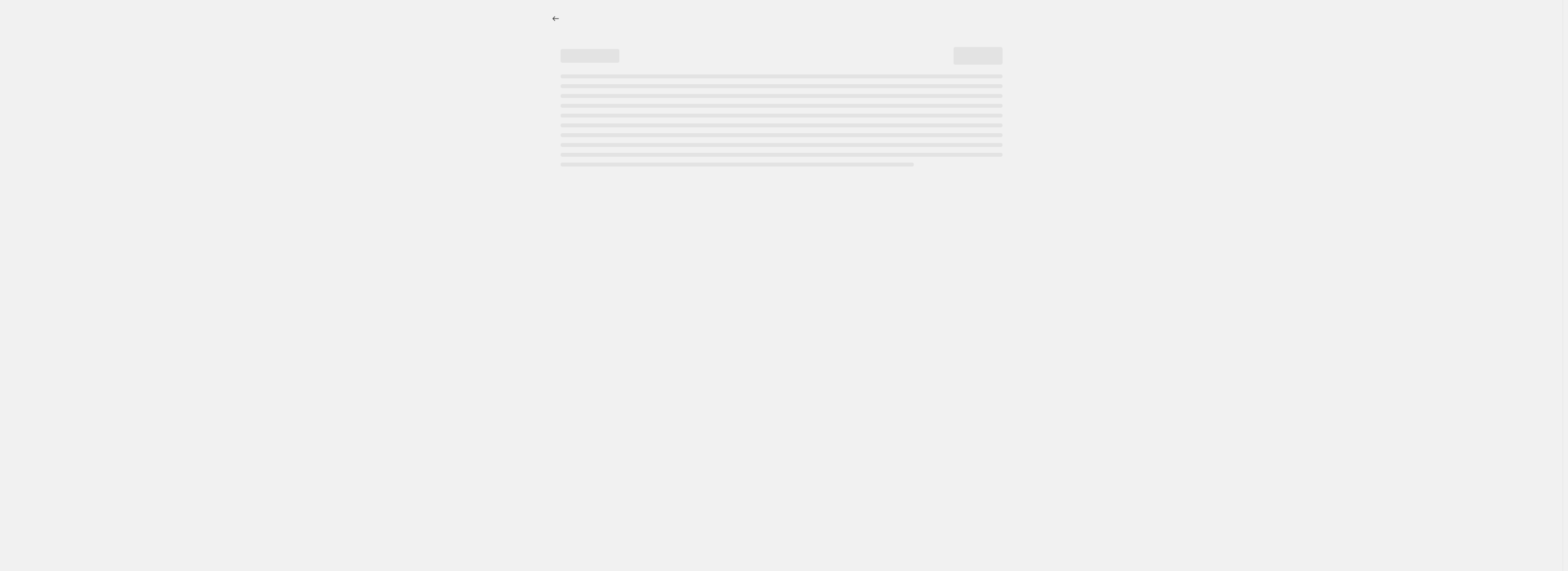
select select "percentage"
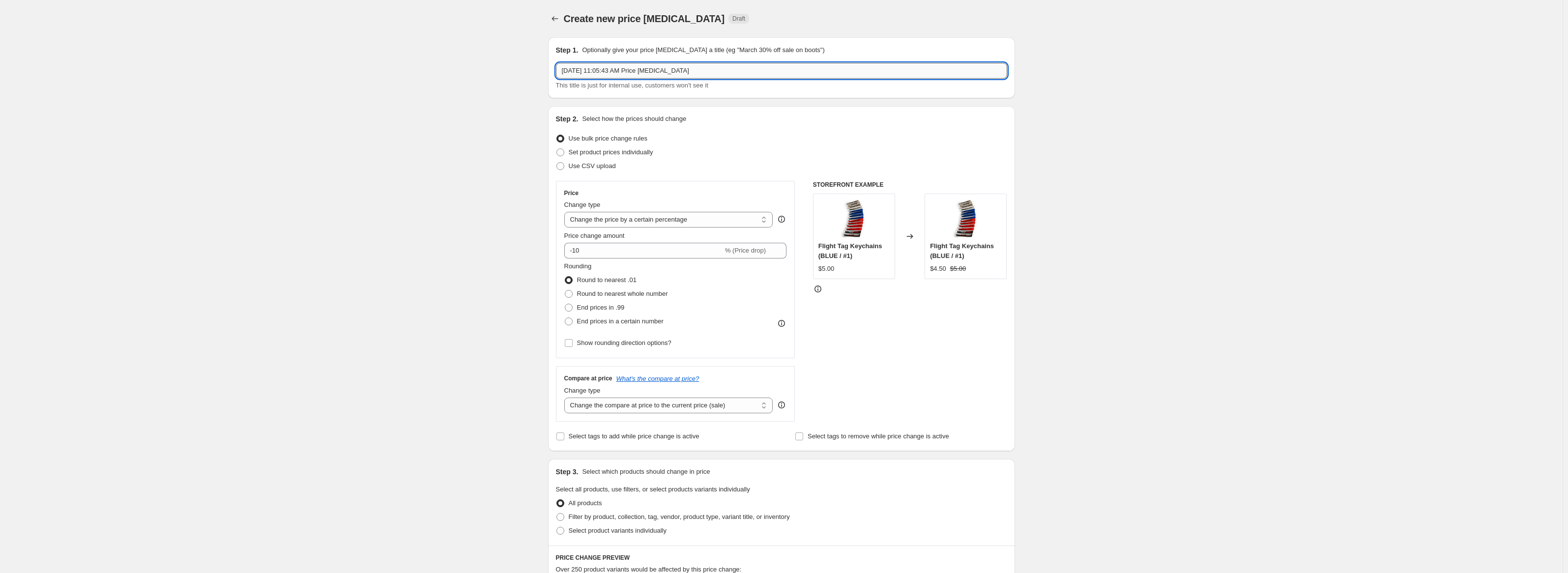
click at [690, 67] on input "[DATE] 11:05:43 AM Price [MEDICAL_DATA]" at bounding box center [782, 71] width 451 height 15
type input "T-Shirt_$23.99_3XL-5XL"
click at [528, 117] on div "Create new price [MEDICAL_DATA]. This page is ready Create new price [MEDICAL_D…" at bounding box center [781, 491] width 1562 height 983
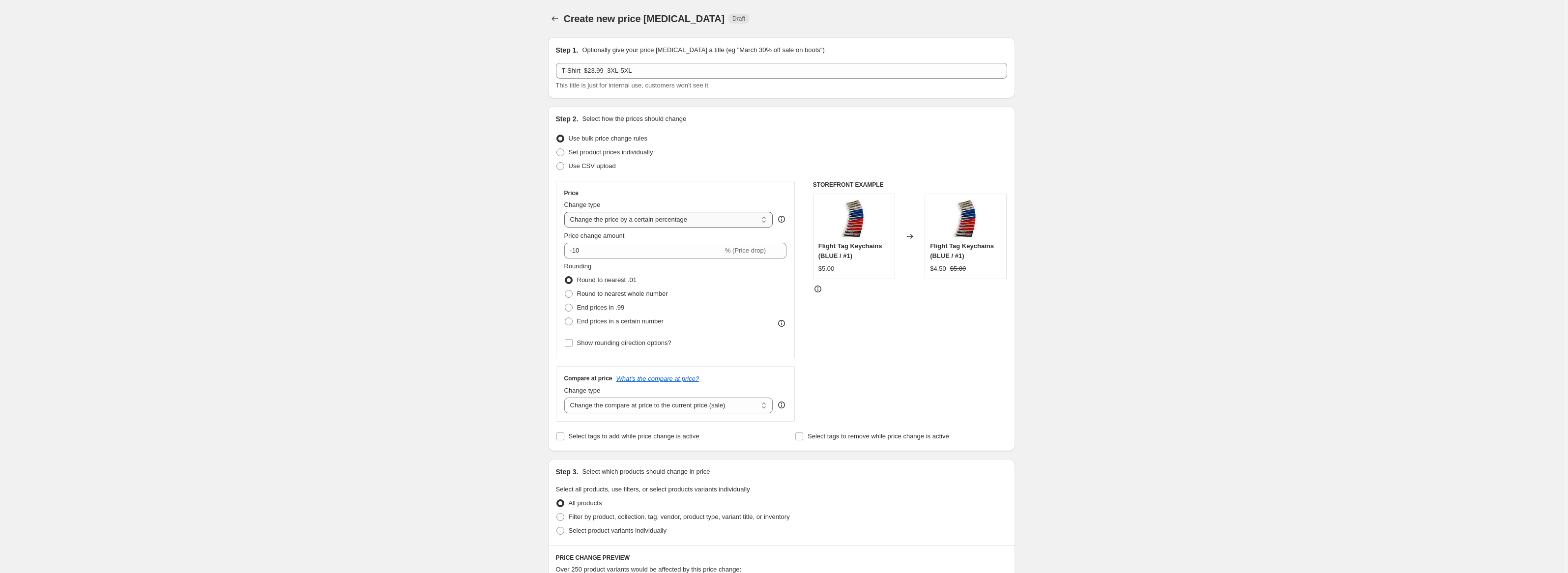
click at [597, 221] on select "Change the price to a certain amount Change the price by a certain amount Chang…" at bounding box center [668, 220] width 209 height 15
select select "to"
click at [566, 212] on select "Change the price to a certain amount Change the price by a certain amount Chang…" at bounding box center [668, 220] width 209 height 15
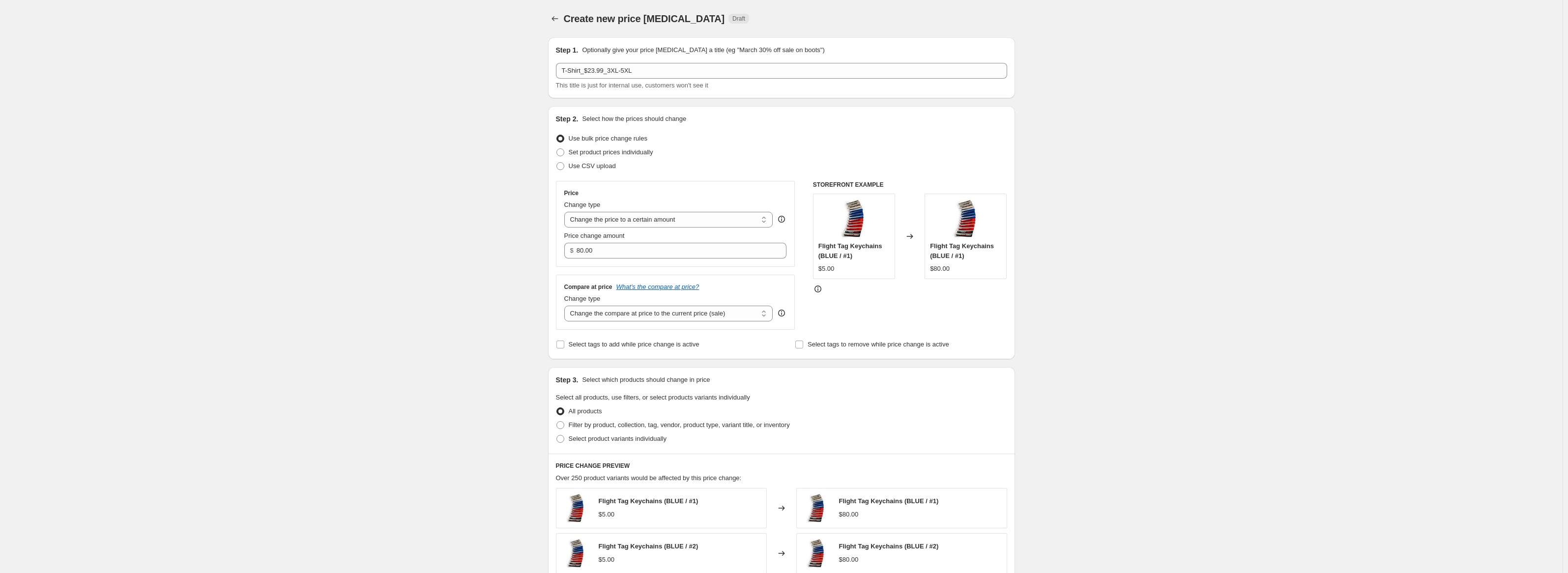
click at [625, 259] on div "Price Change type Change the price to a certain amount Change the price by a ce…" at bounding box center [676, 225] width 240 height 86
click at [625, 252] on input "80.00" at bounding box center [673, 251] width 195 height 15
type input "23.99"
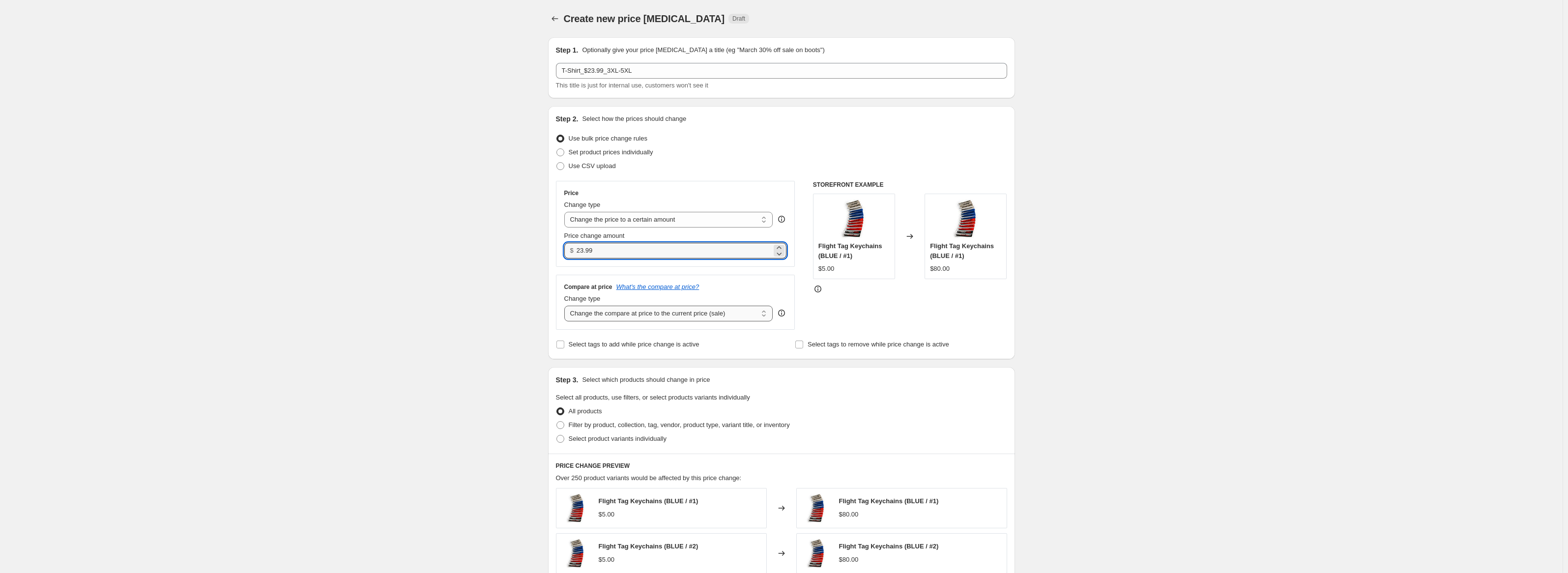
click at [612, 309] on select "Change the compare at price to the current price (sale) Change the compare at p…" at bounding box center [668, 314] width 209 height 15
select select "to"
click at [566, 306] on select "Change the compare at price to the current price (sale) Change the compare at p…" at bounding box center [668, 314] width 209 height 15
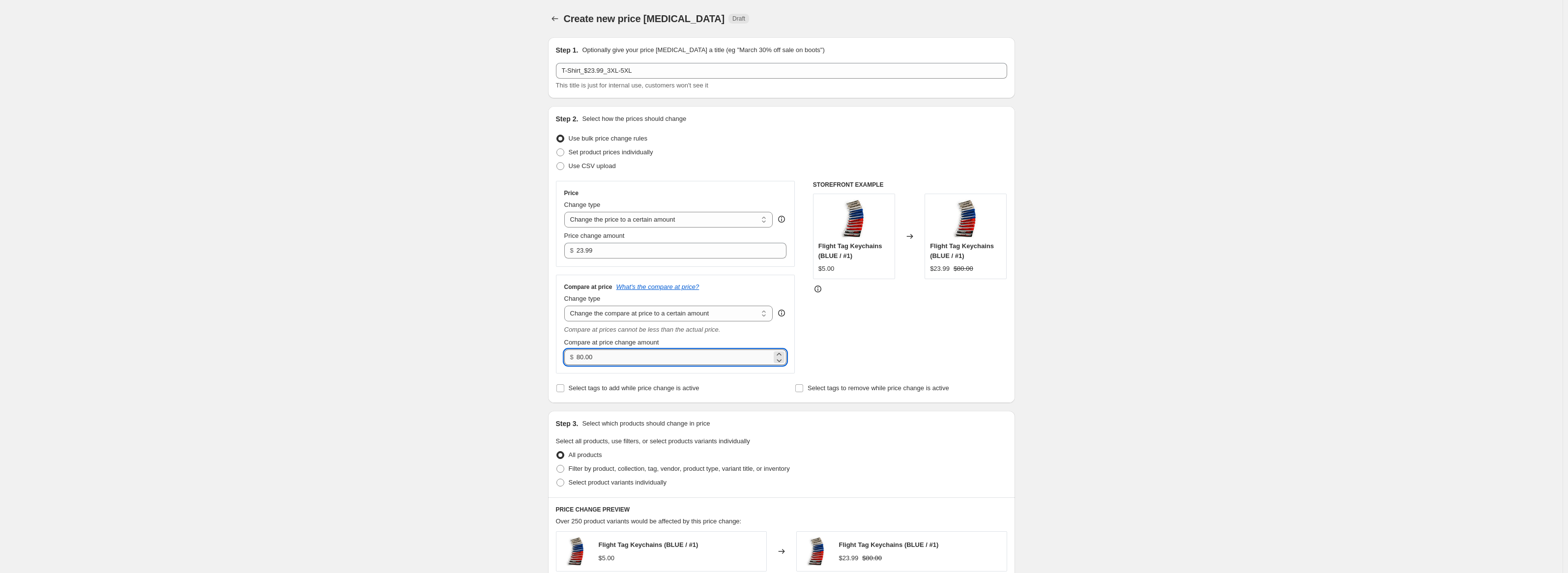
click at [624, 356] on input "80.00" at bounding box center [673, 357] width 195 height 15
type input "28.99"
click at [471, 339] on div "Create new price [MEDICAL_DATA]. This page is ready Create new price [MEDICAL_D…" at bounding box center [781, 467] width 1562 height 935
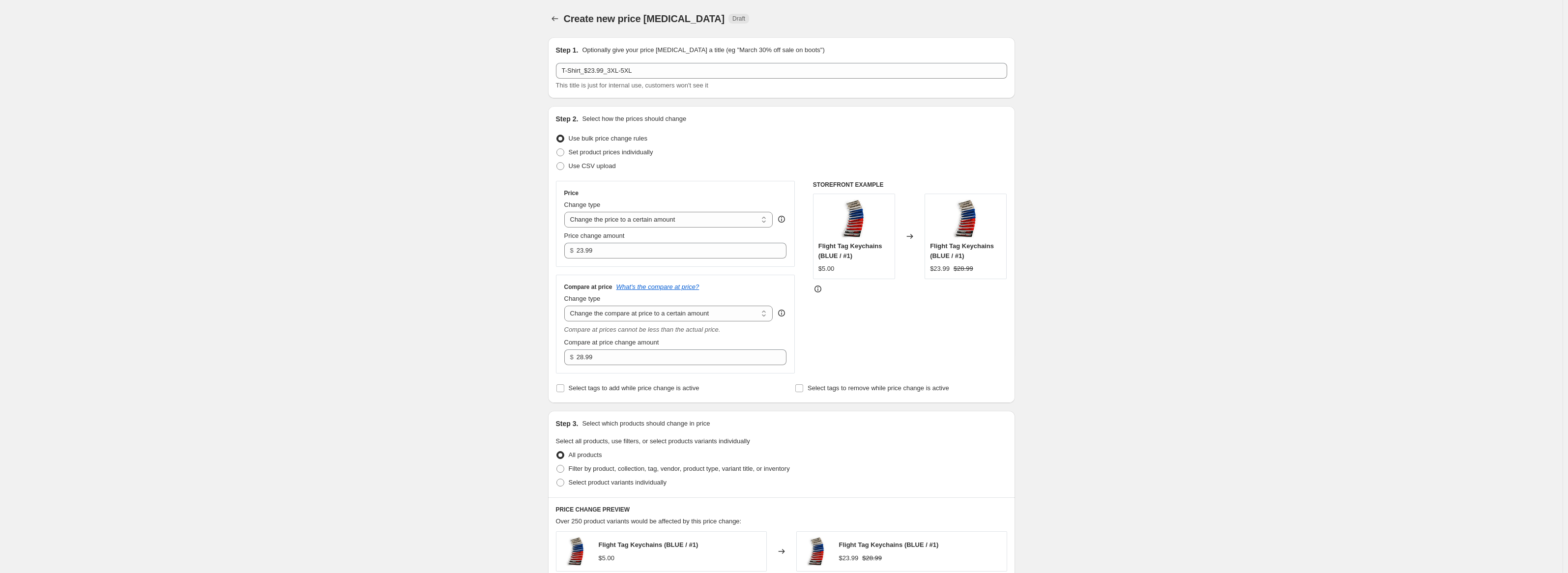
click at [521, 227] on div "Create new price [MEDICAL_DATA]. This page is ready Create new price [MEDICAL_D…" at bounding box center [781, 467] width 1562 height 935
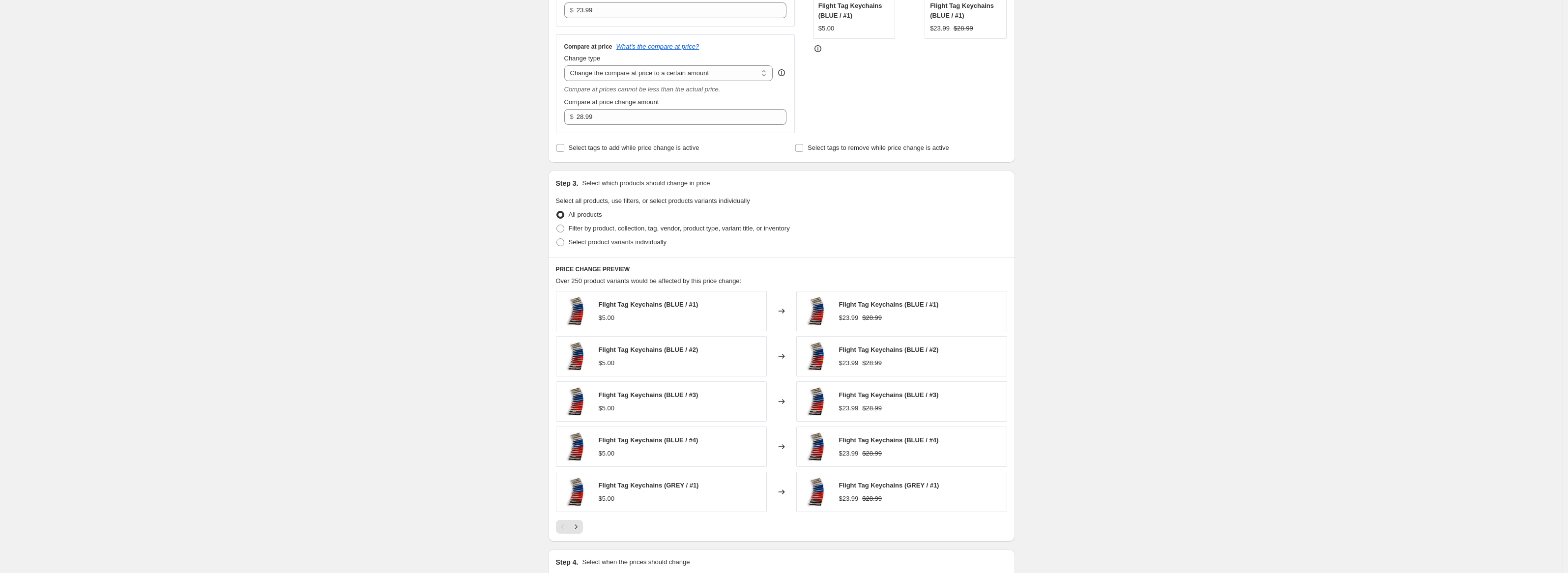
scroll to position [246, 0]
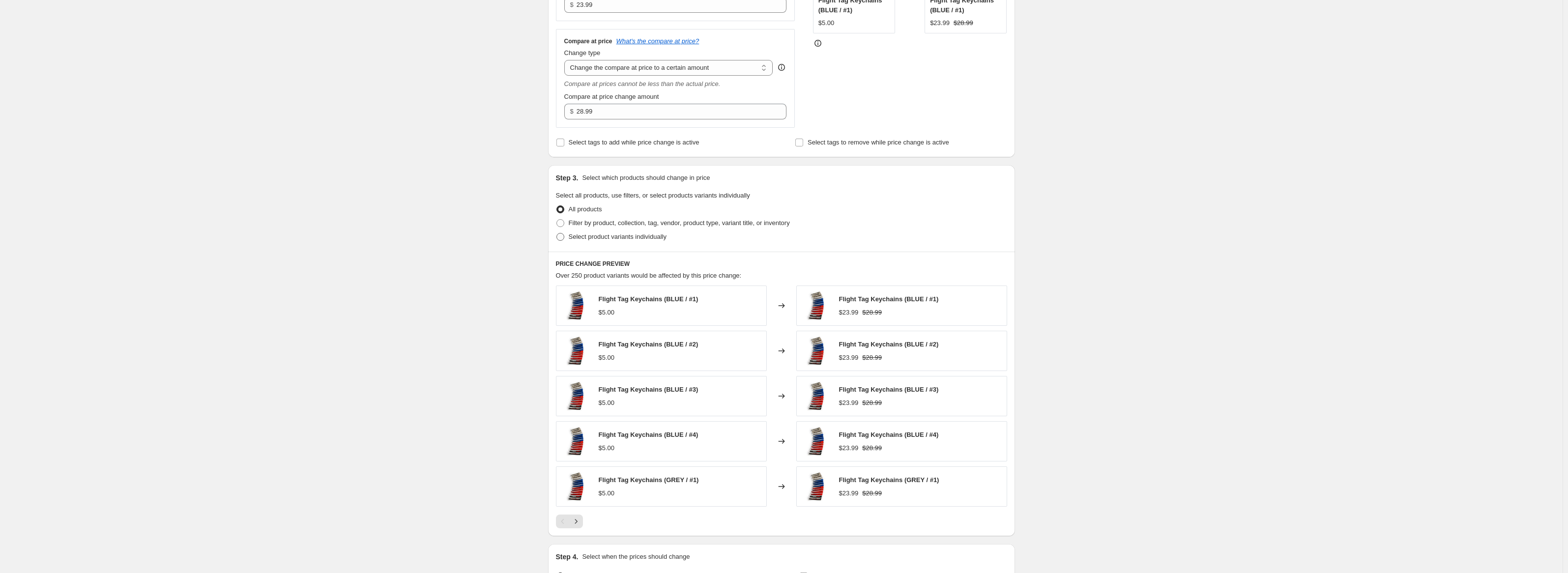
click at [564, 237] on span at bounding box center [560, 237] width 8 height 8
click at [557, 233] on input "Select product variants individually" at bounding box center [556, 233] width 1 height 1
radio input "true"
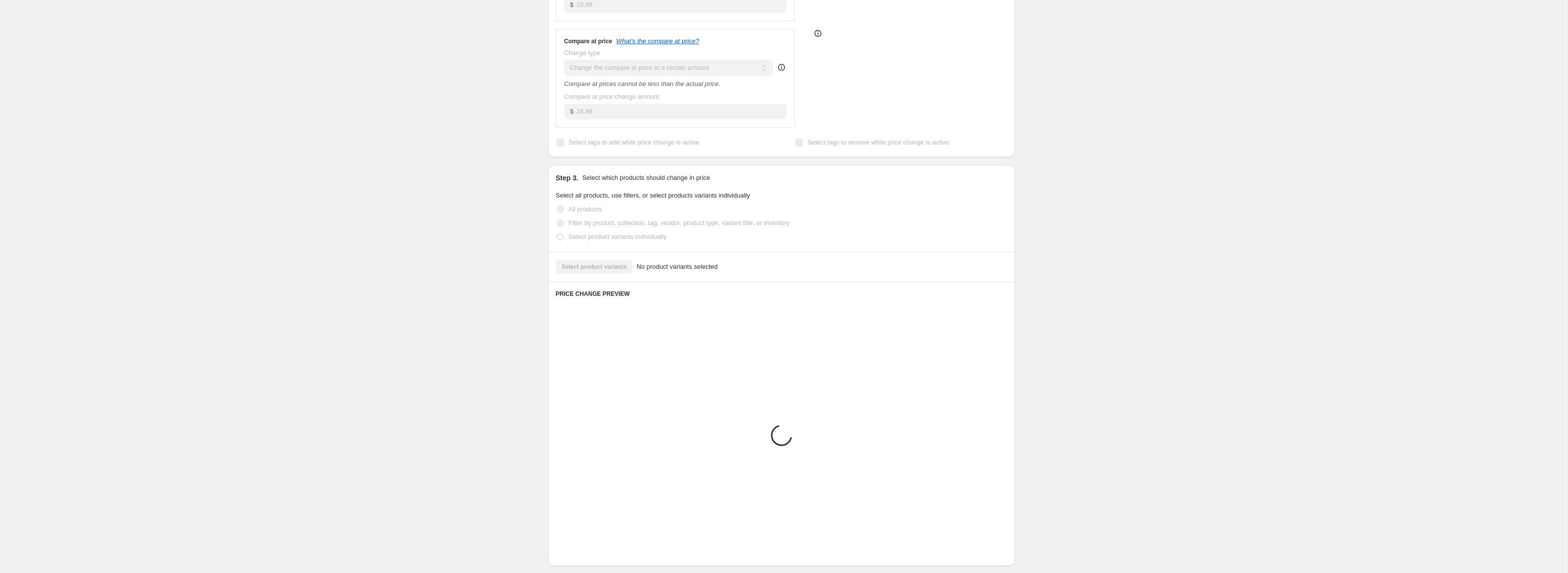
scroll to position [144, 0]
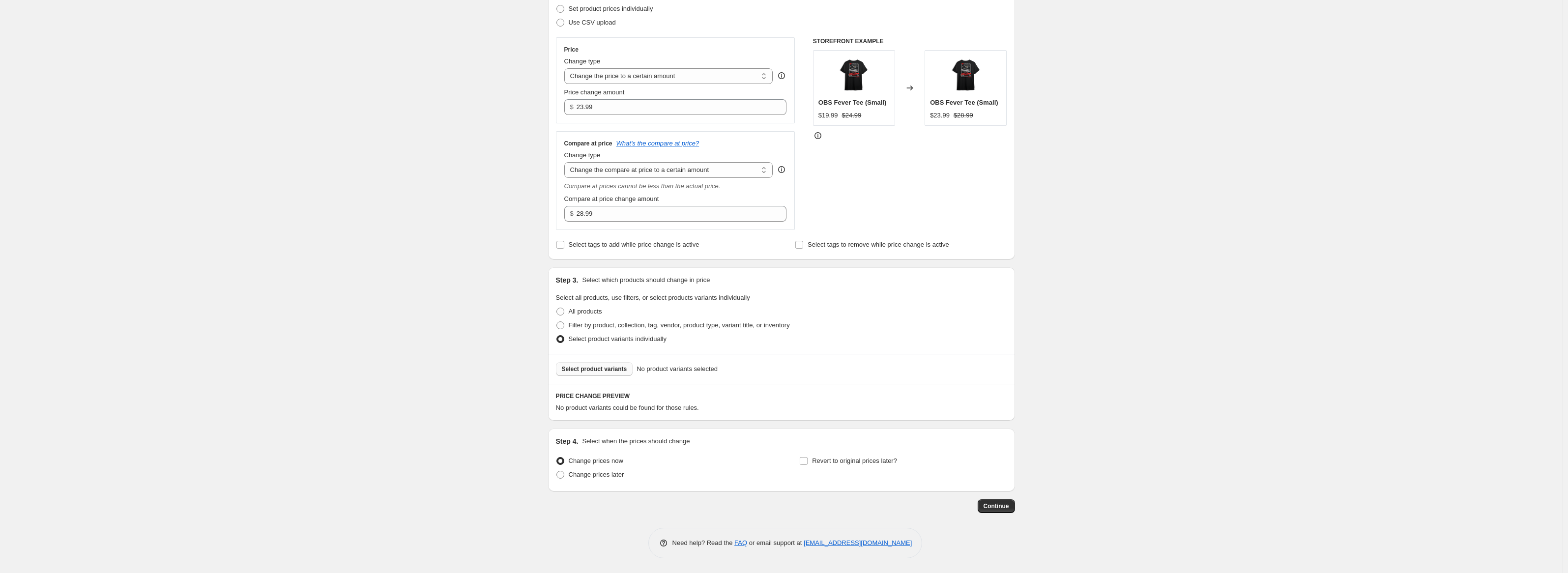
click at [594, 371] on span "Select product variants" at bounding box center [595, 370] width 65 height 8
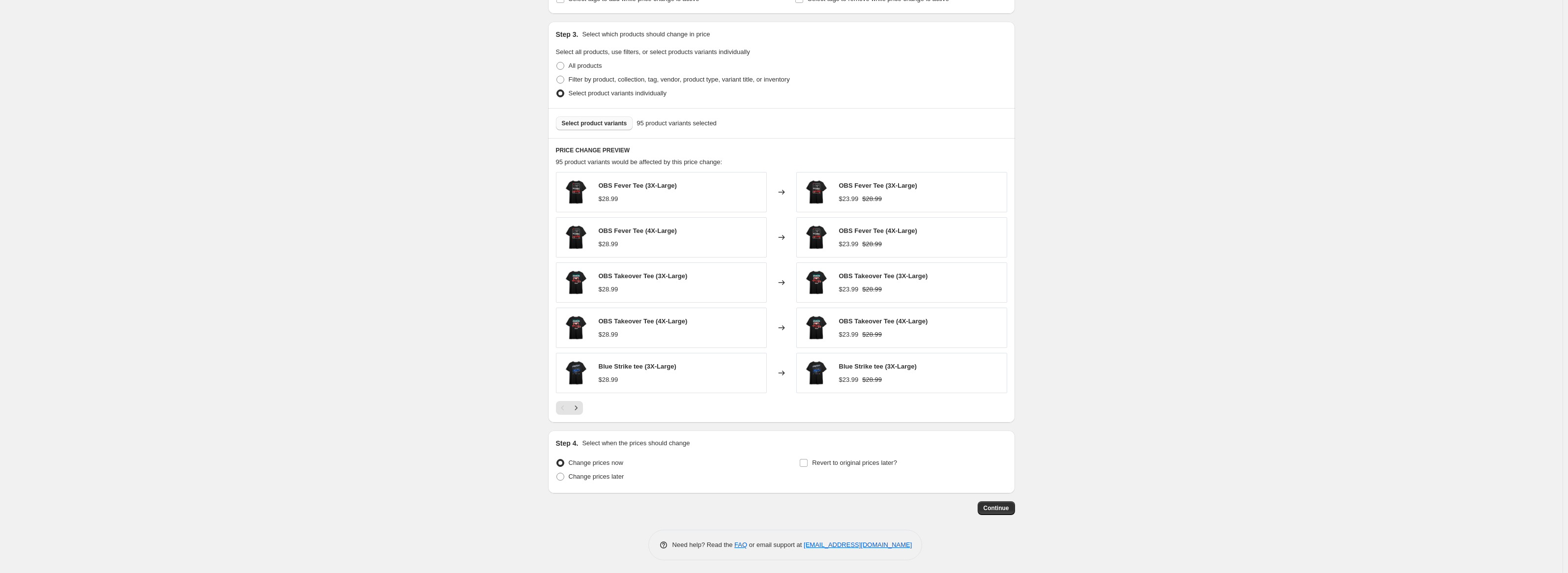
scroll to position [392, 0]
click at [1012, 508] on button "Continue" at bounding box center [995, 507] width 37 height 13
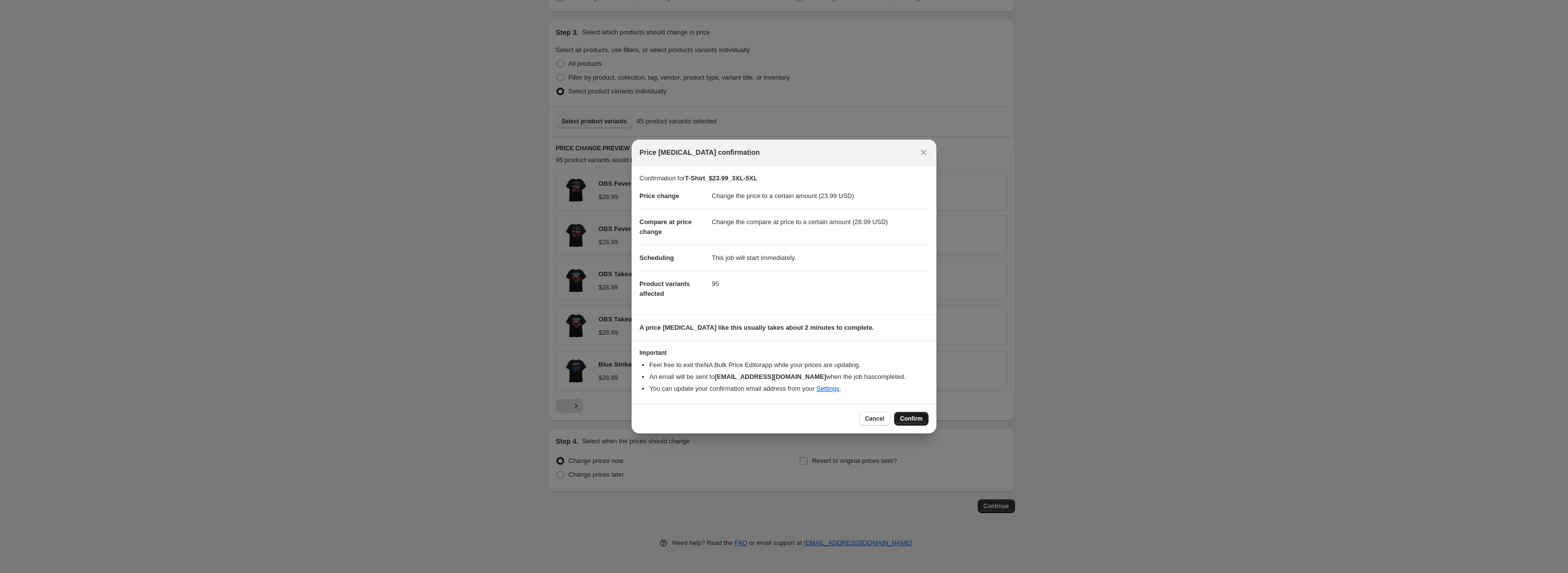
click at [902, 413] on button "Confirm" at bounding box center [911, 418] width 35 height 13
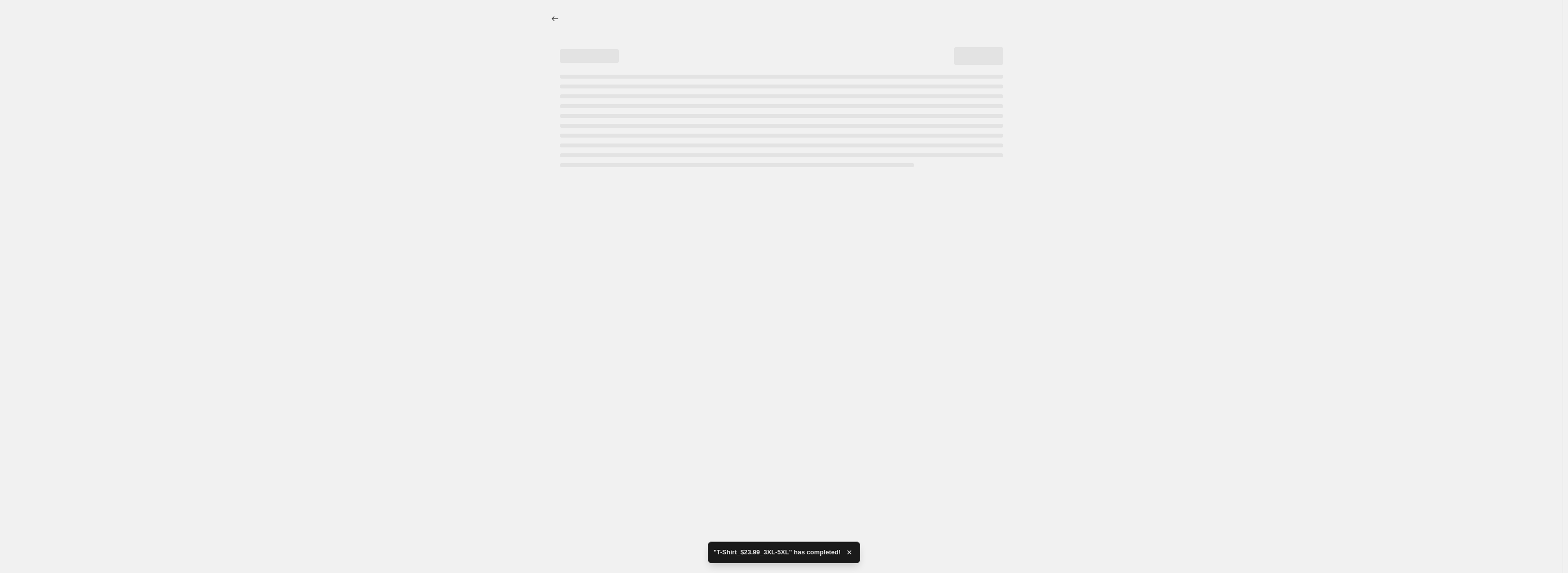
select select "to"
